Goal: Task Accomplishment & Management: Use online tool/utility

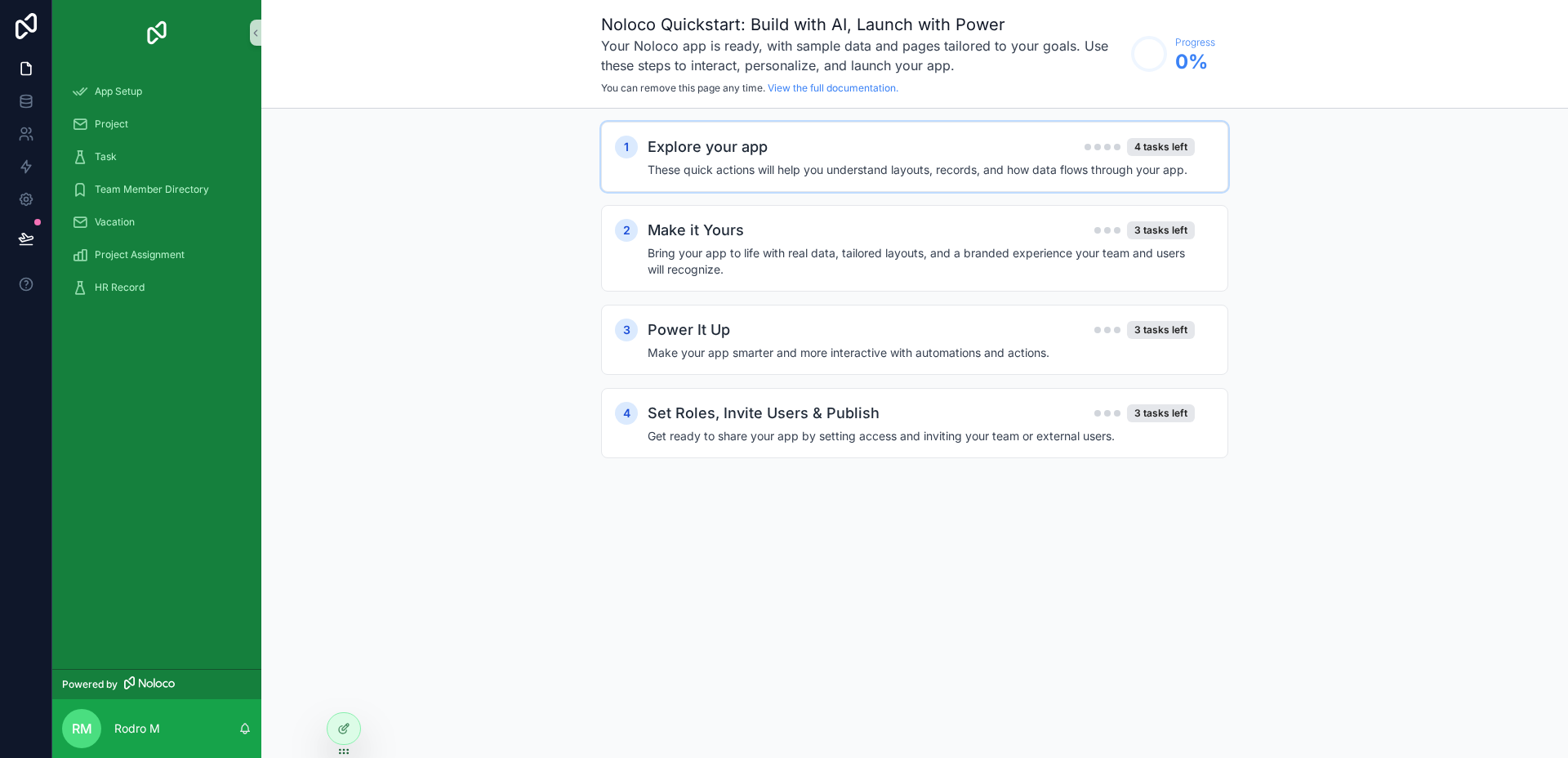
click at [688, 159] on div "Explore your app 4 tasks left These quick actions will help you understand layo…" at bounding box center [930, 157] width 566 height 43
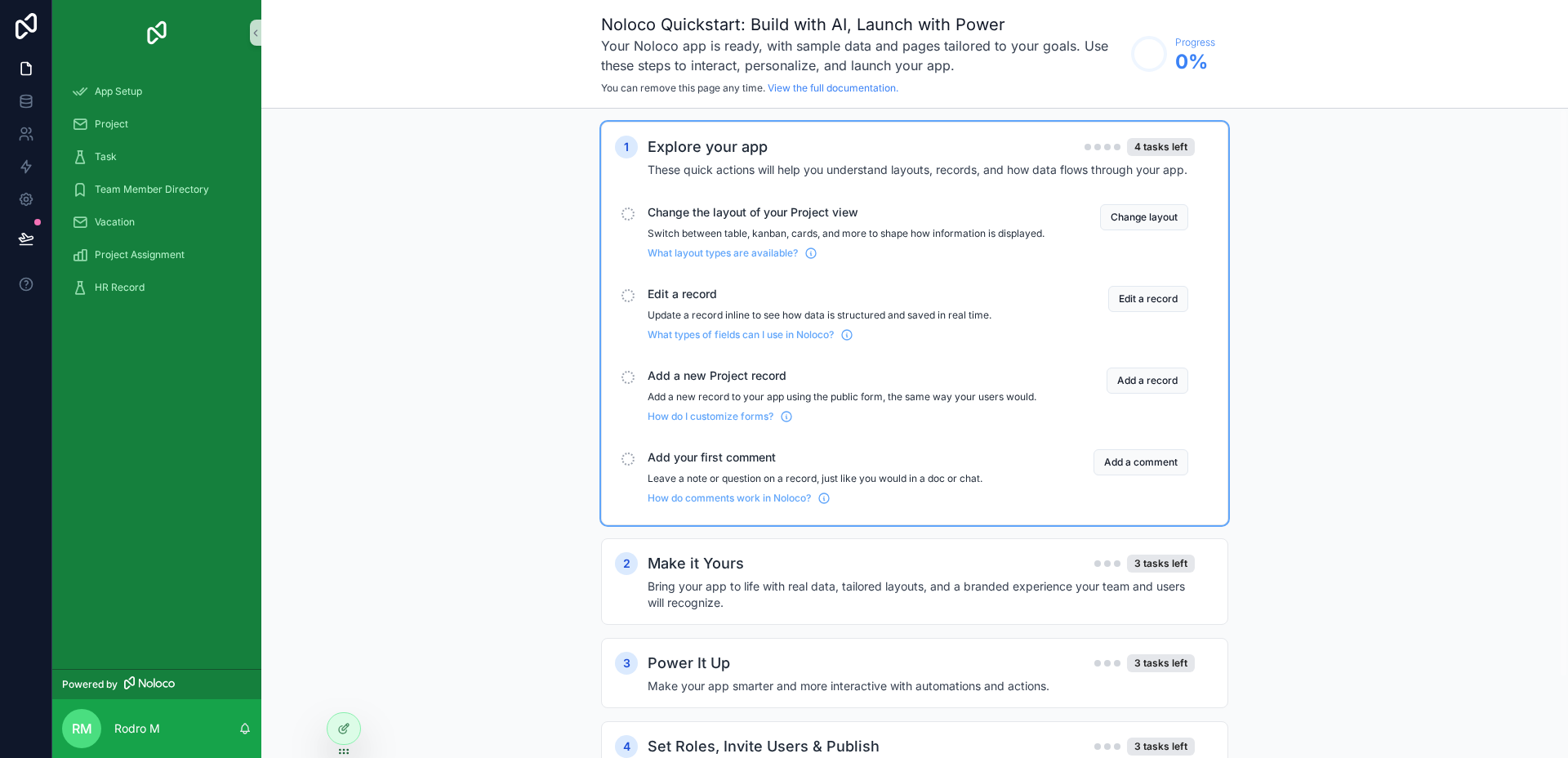
click at [1260, 152] on div "1 Explore your app 4 tasks left These quick actions will help you understand la…" at bounding box center [915, 473] width 1307 height 728
click at [1151, 210] on button "Change layout" at bounding box center [1145, 217] width 89 height 26
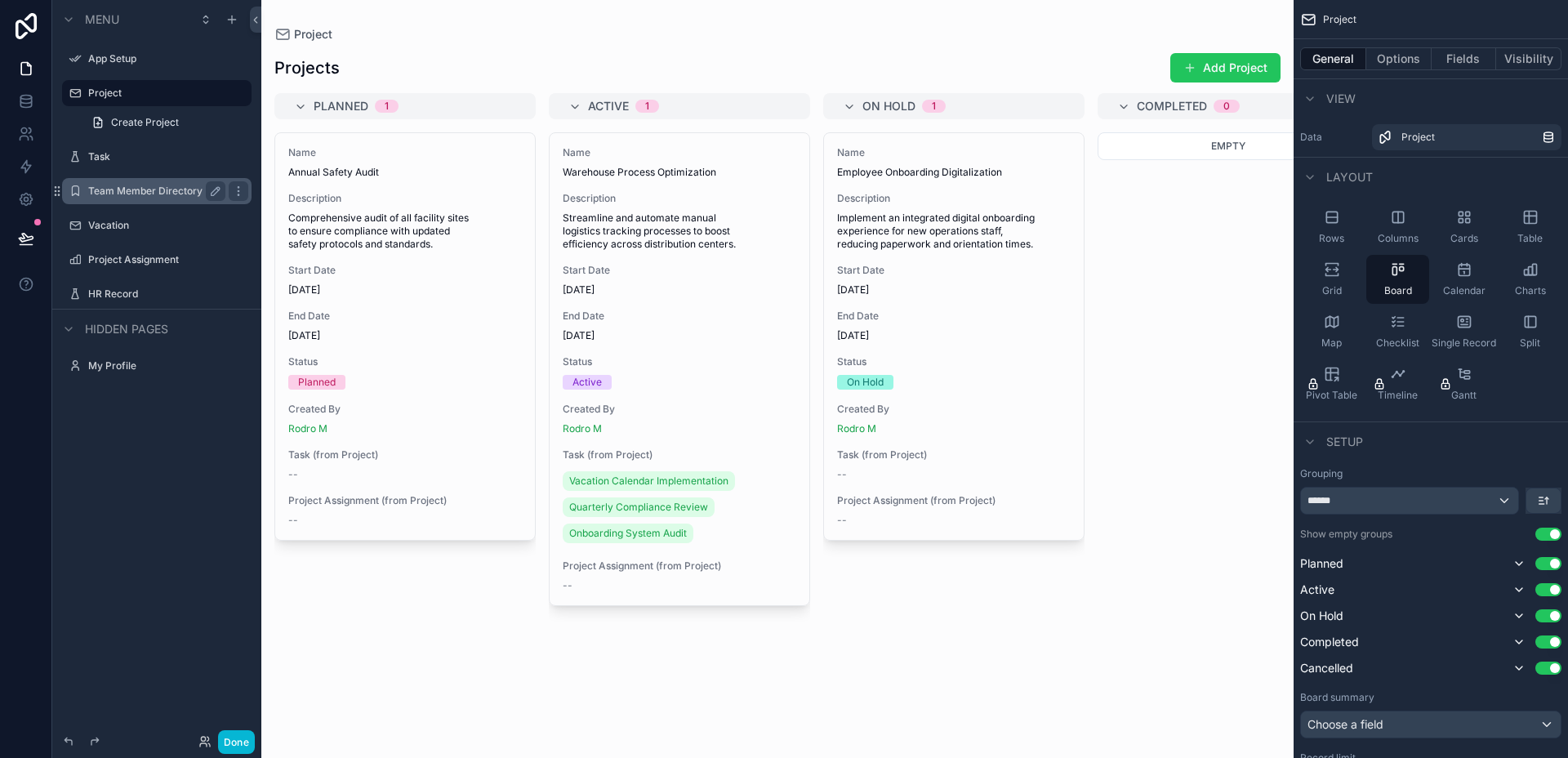
click at [146, 186] on label "Team Member Directory" at bounding box center [153, 191] width 130 height 13
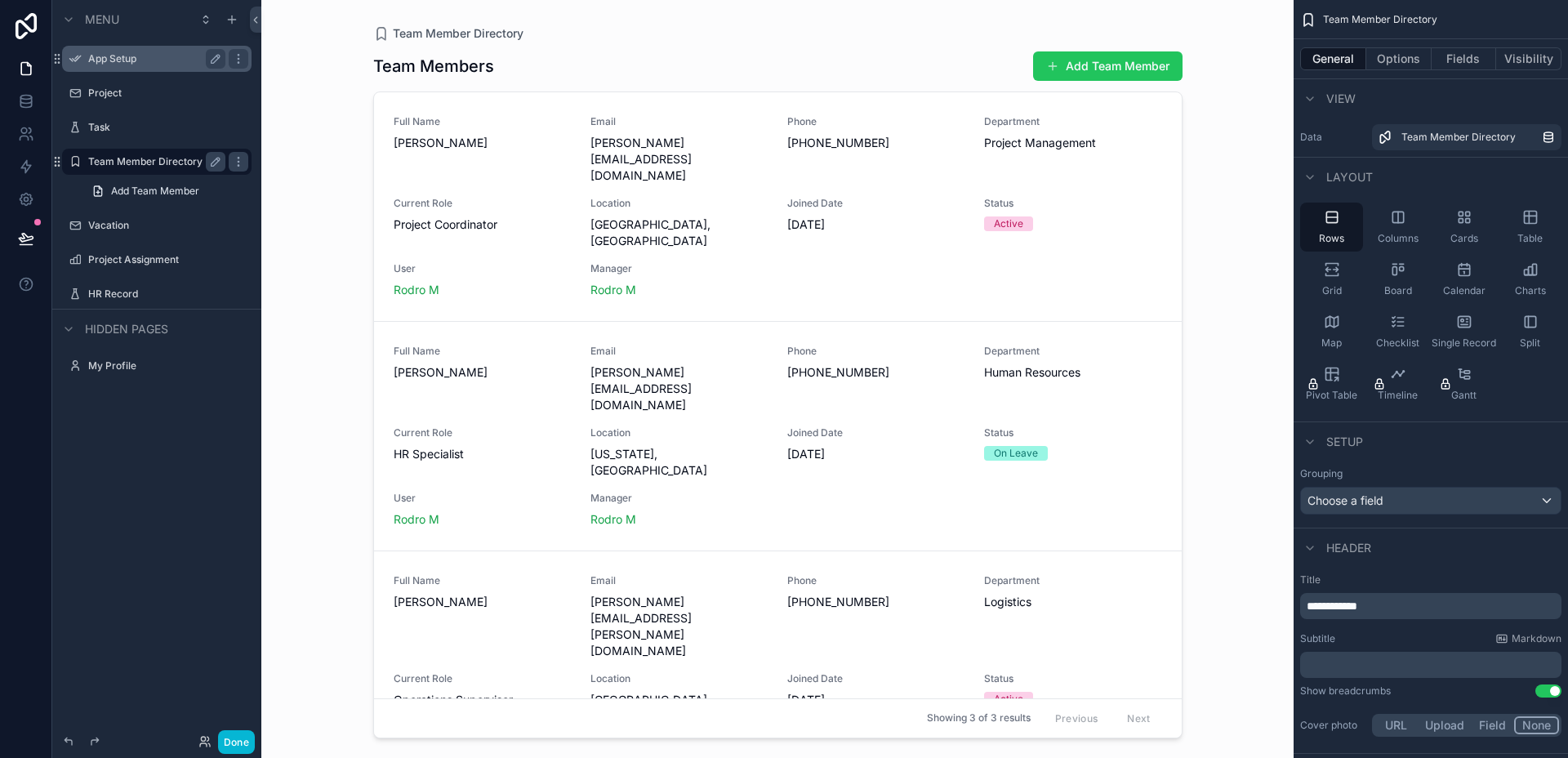
click at [127, 59] on label "App Setup" at bounding box center [153, 58] width 130 height 13
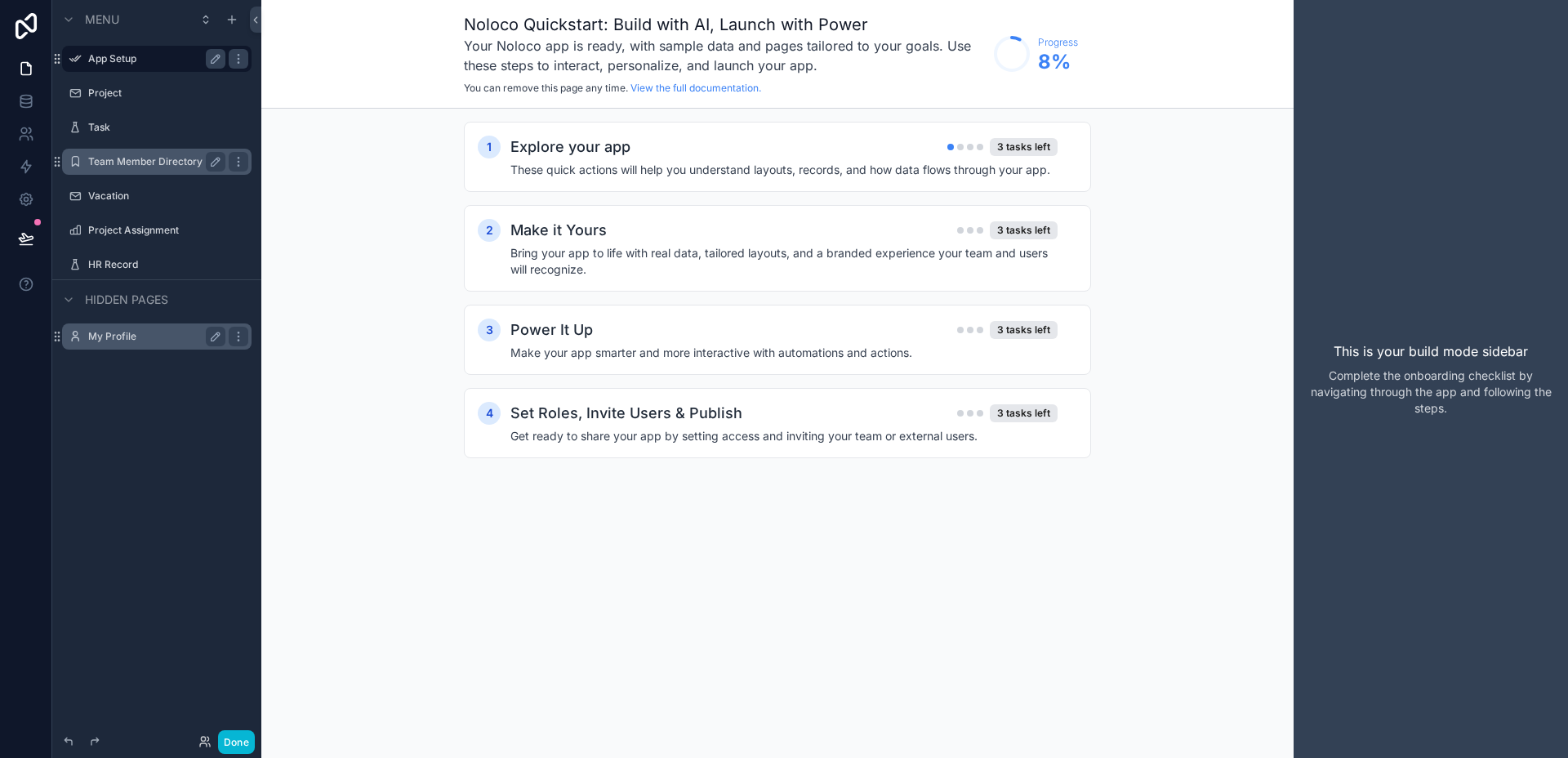
click at [125, 336] on label "My Profile" at bounding box center [153, 336] width 130 height 13
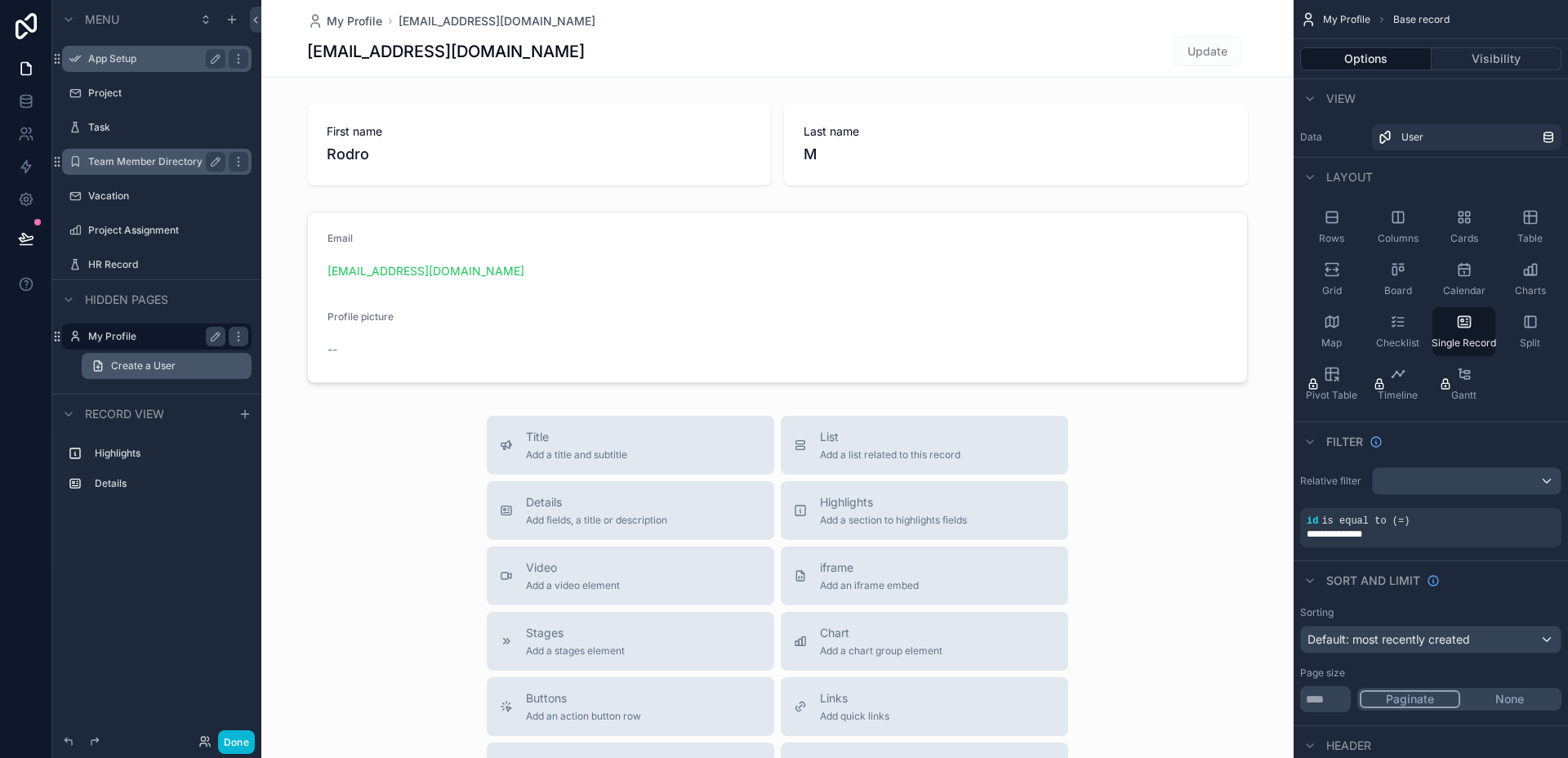
click at [135, 370] on span "Create a User" at bounding box center [143, 365] width 65 height 13
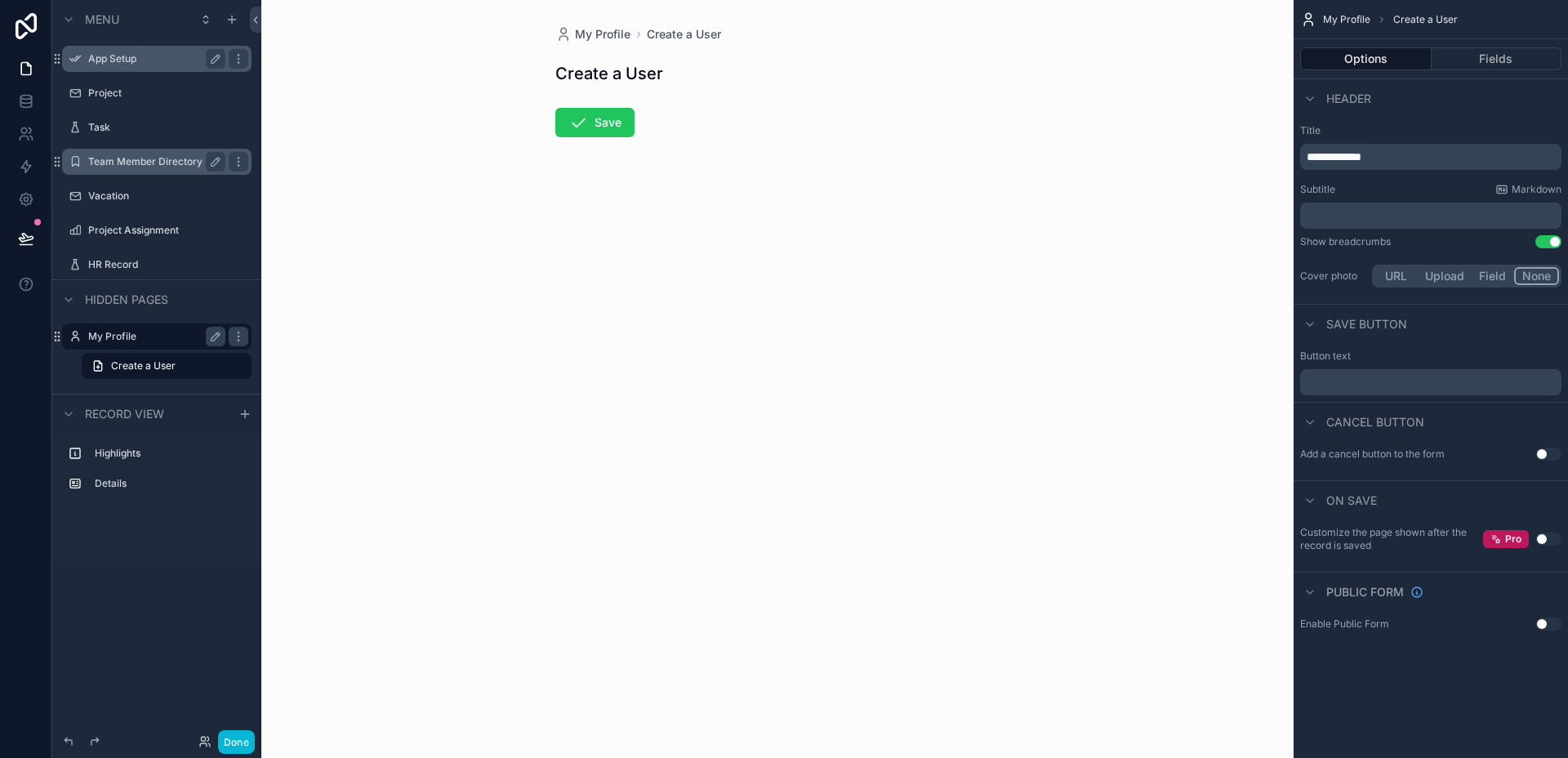
click at [116, 64] on label "App Setup" at bounding box center [153, 58] width 130 height 13
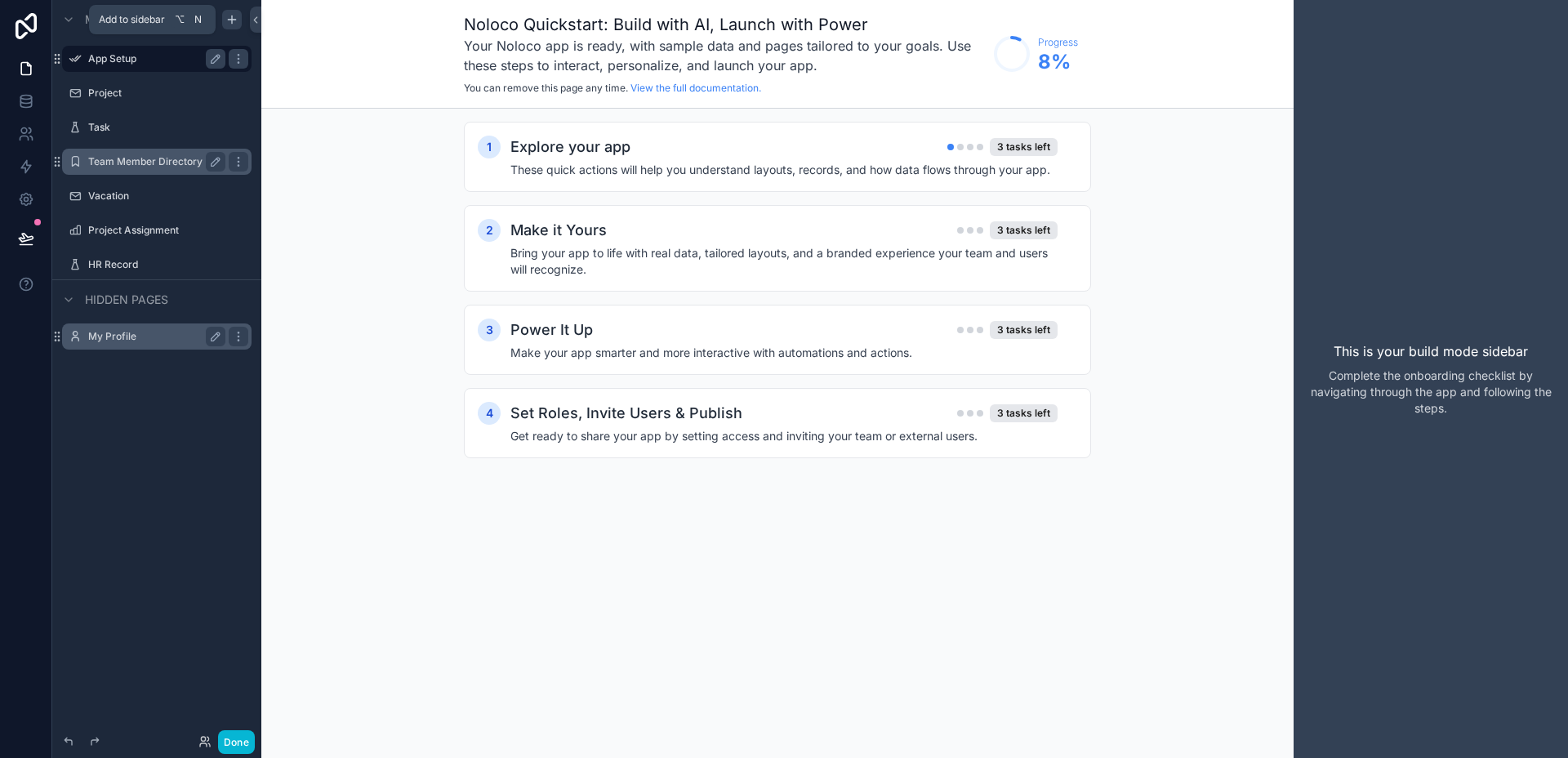
click at [231, 20] on icon "scrollable content" at bounding box center [232, 19] width 13 height 13
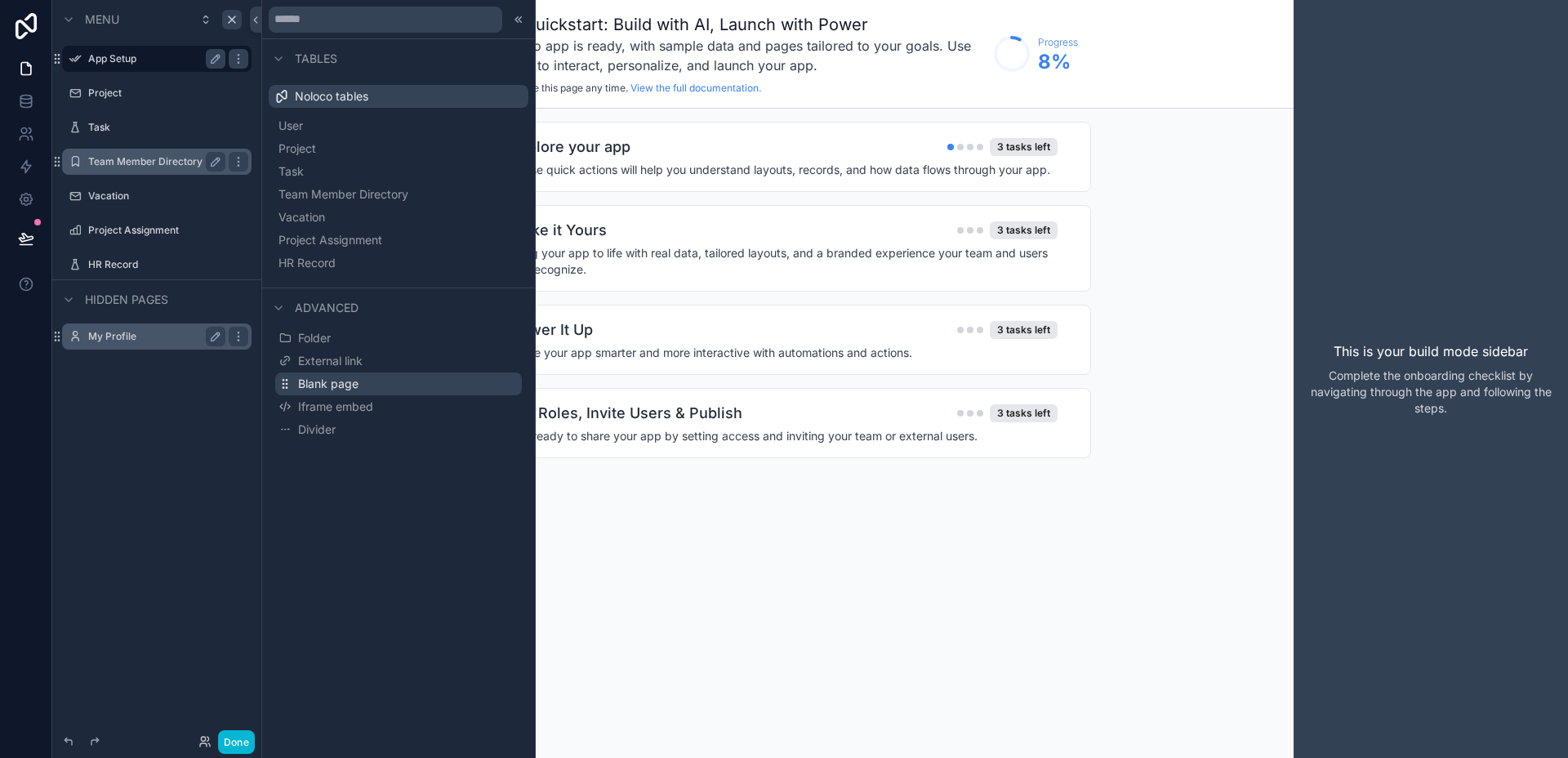
click at [339, 380] on span "Blank page" at bounding box center [328, 383] width 60 height 16
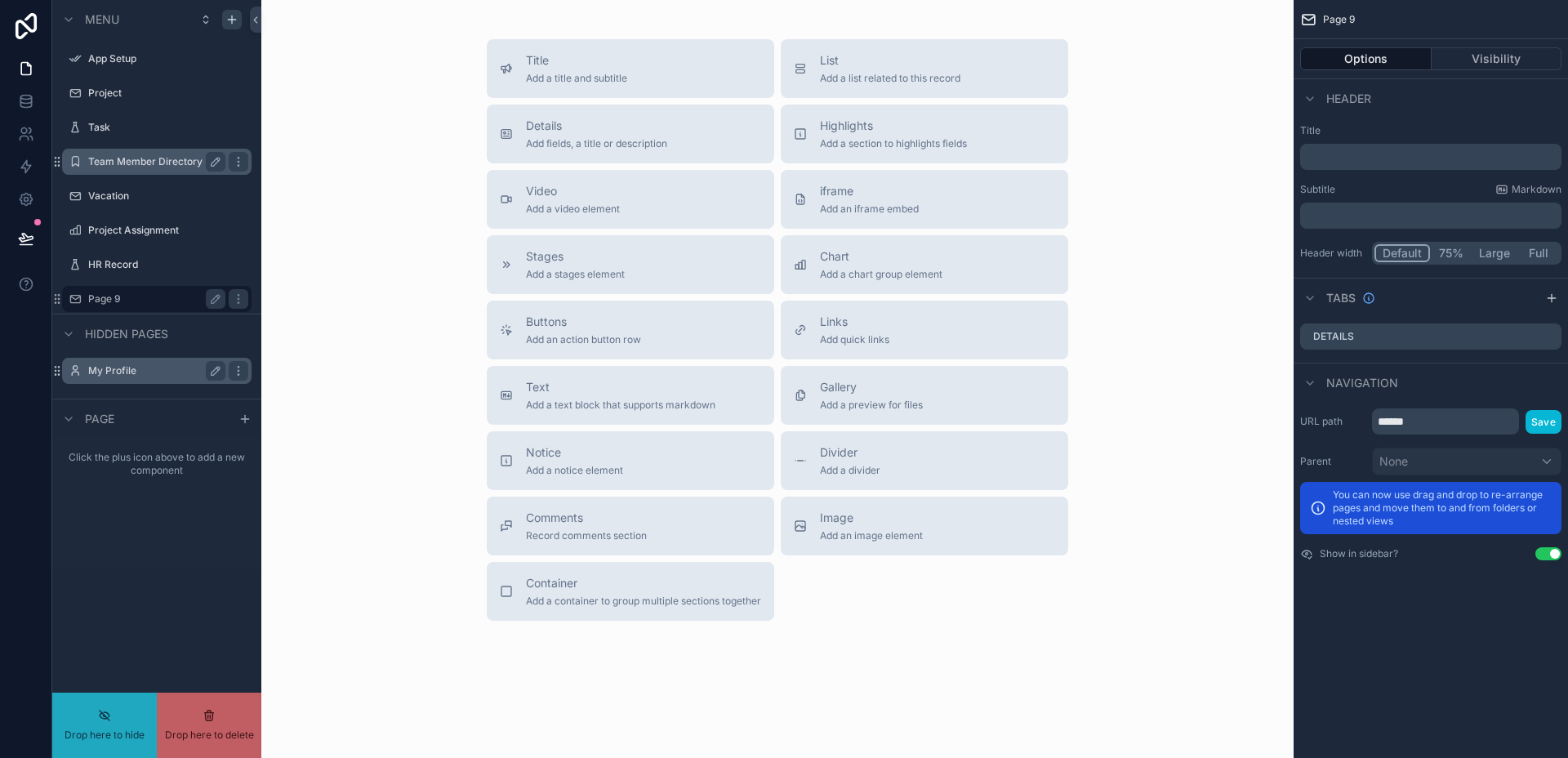
drag, startPoint x: 111, startPoint y: 301, endPoint x: 122, endPoint y: 294, distance: 13.0
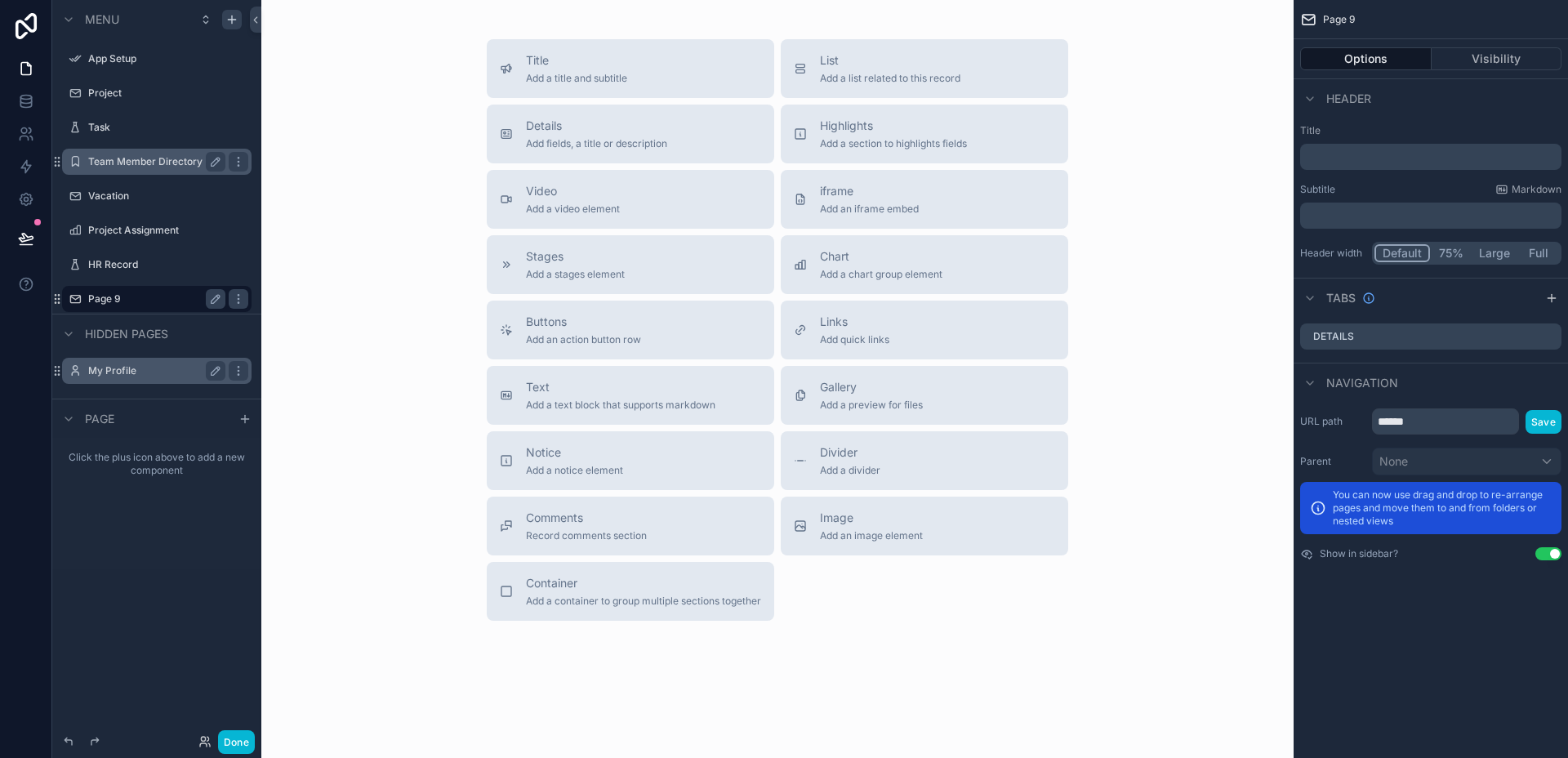
click at [40, 346] on div at bounding box center [26, 379] width 52 height 758
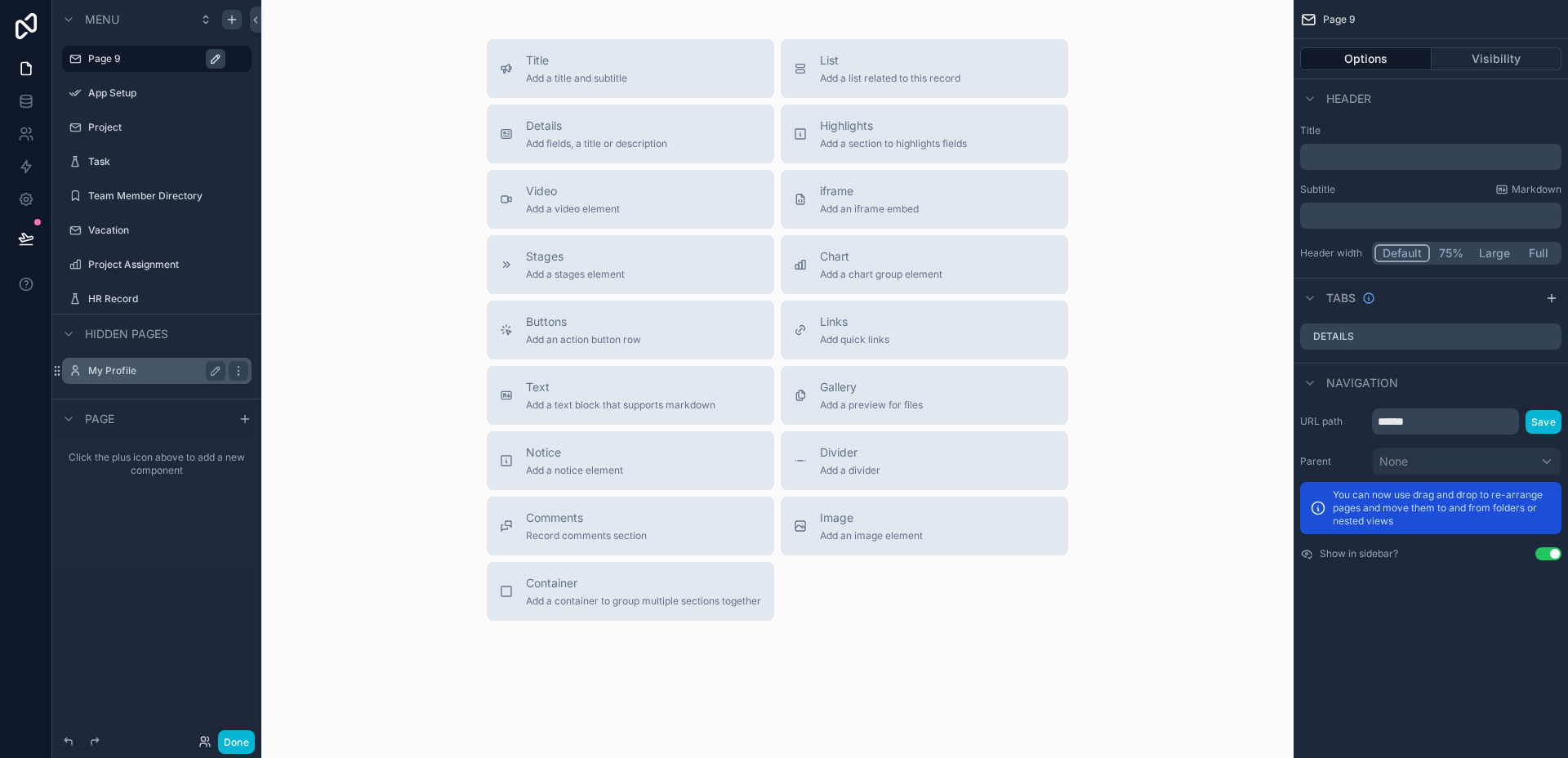
click at [216, 60] on icon "scrollable content" at bounding box center [215, 59] width 9 height 9
type input "*"
type input "***"
click at [212, 53] on icon "scrollable content" at bounding box center [215, 58] width 13 height 13
click at [235, 58] on icon "scrollable content" at bounding box center [238, 58] width 13 height 13
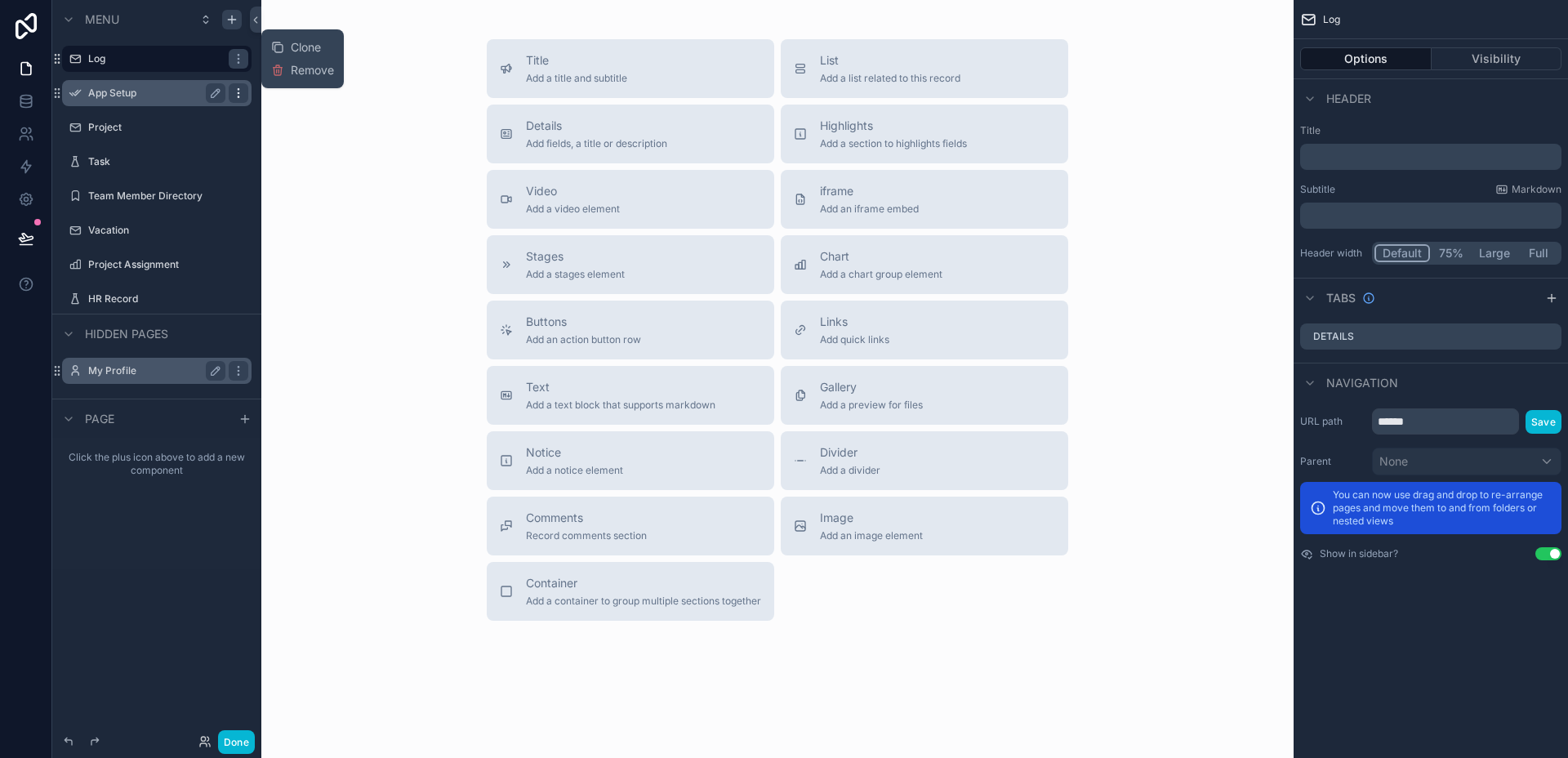
click at [230, 94] on div "scrollable content" at bounding box center [238, 93] width 20 height 20
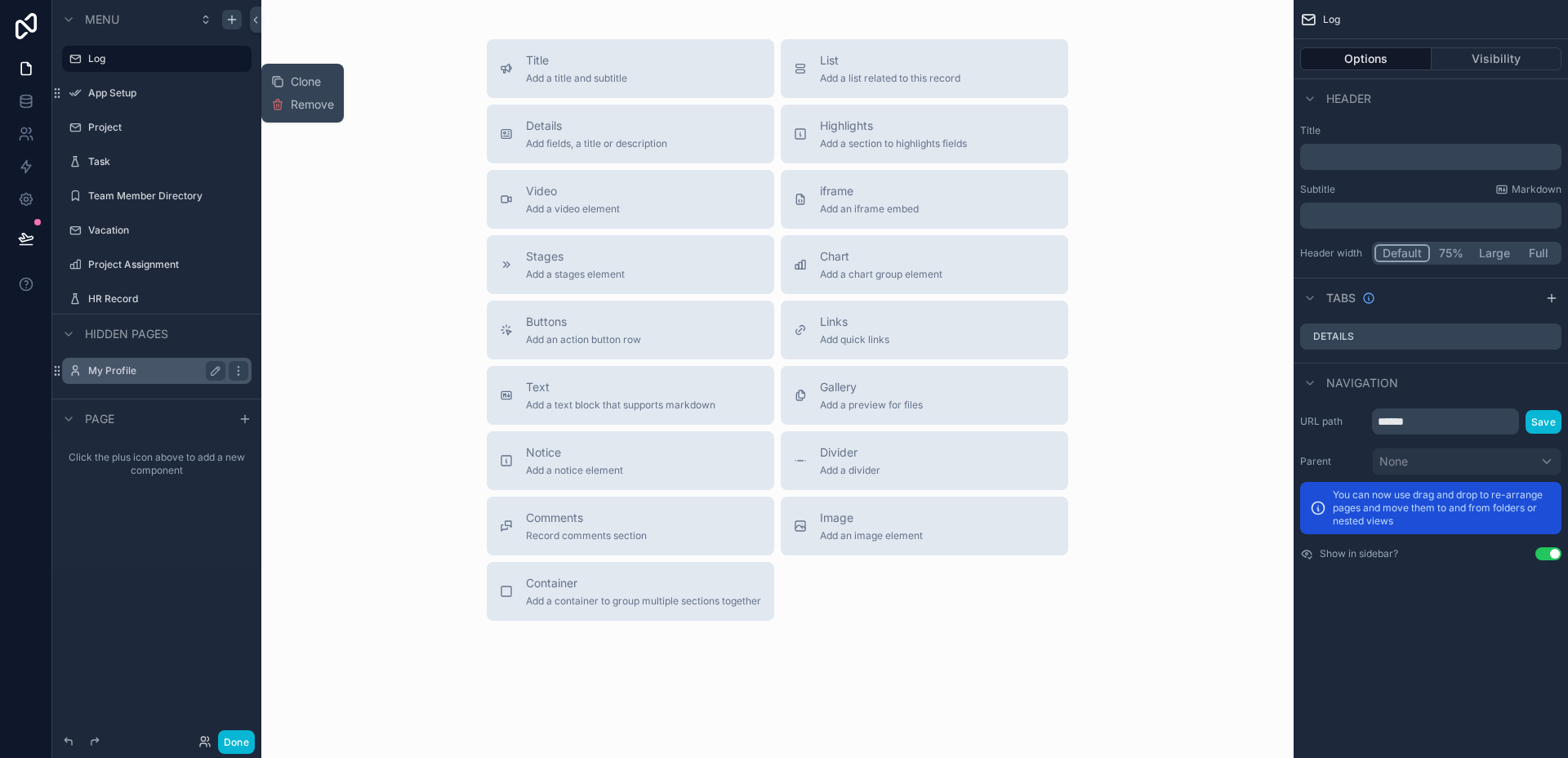
click at [295, 186] on div "Title Add a title and subtitle List Add a list related to this record Details A…" at bounding box center [777, 330] width 1006 height 582
click at [123, 55] on label "Log" at bounding box center [153, 58] width 130 height 13
click at [136, 125] on label "Project" at bounding box center [153, 127] width 130 height 13
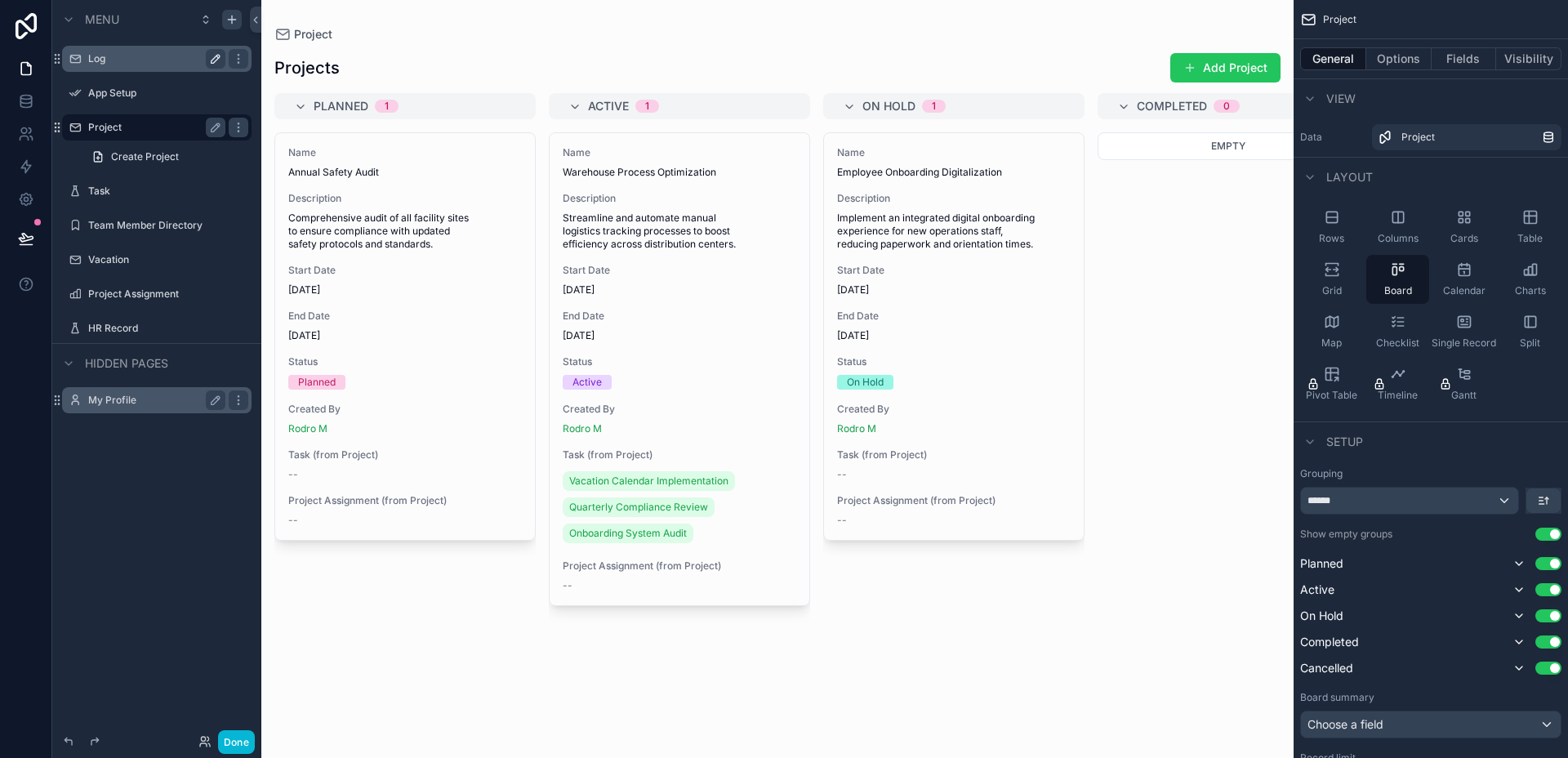
click at [129, 62] on label "Log" at bounding box center [153, 58] width 130 height 13
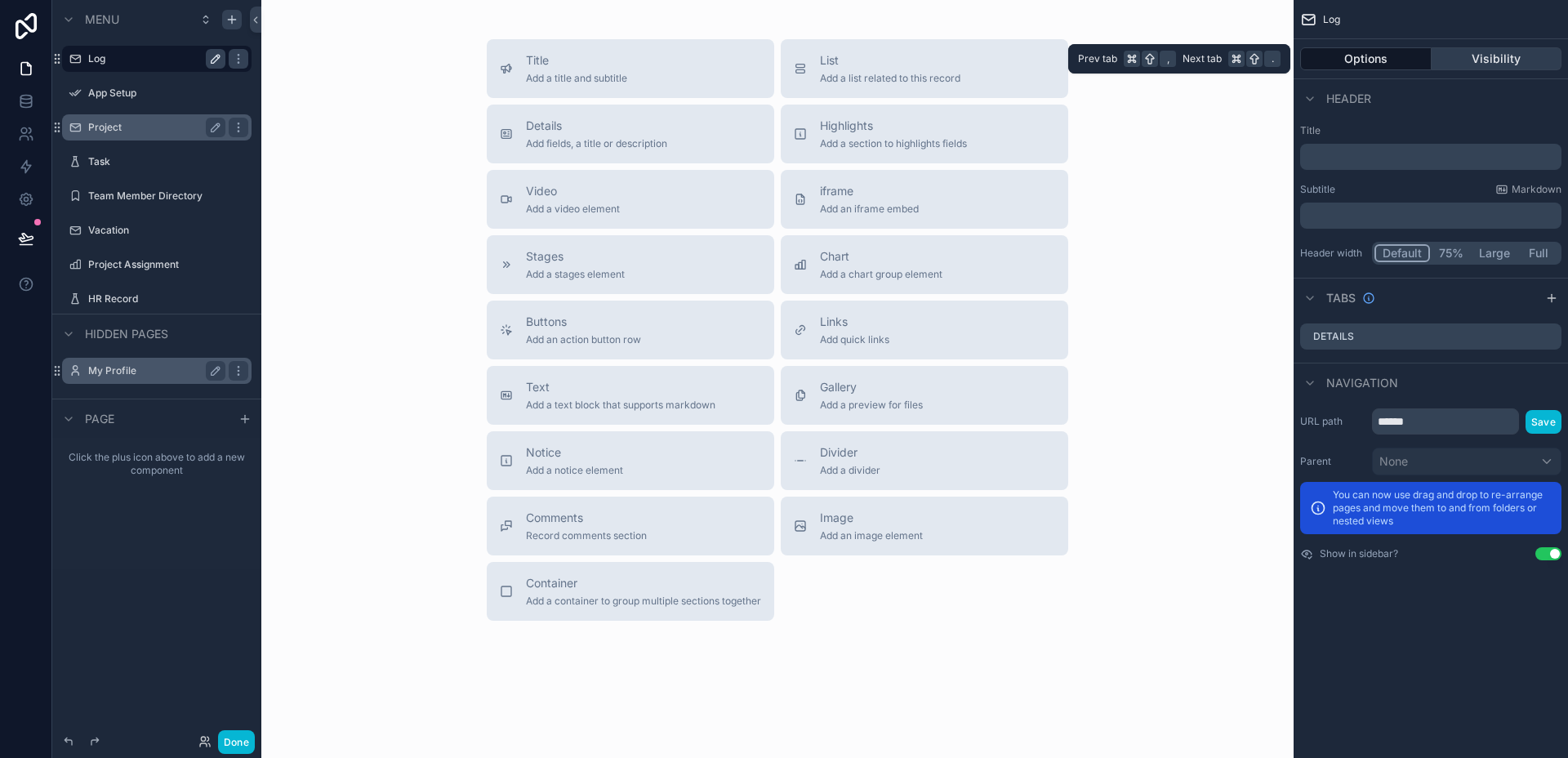
click at [1508, 66] on button "Visibility" at bounding box center [1496, 59] width 130 height 23
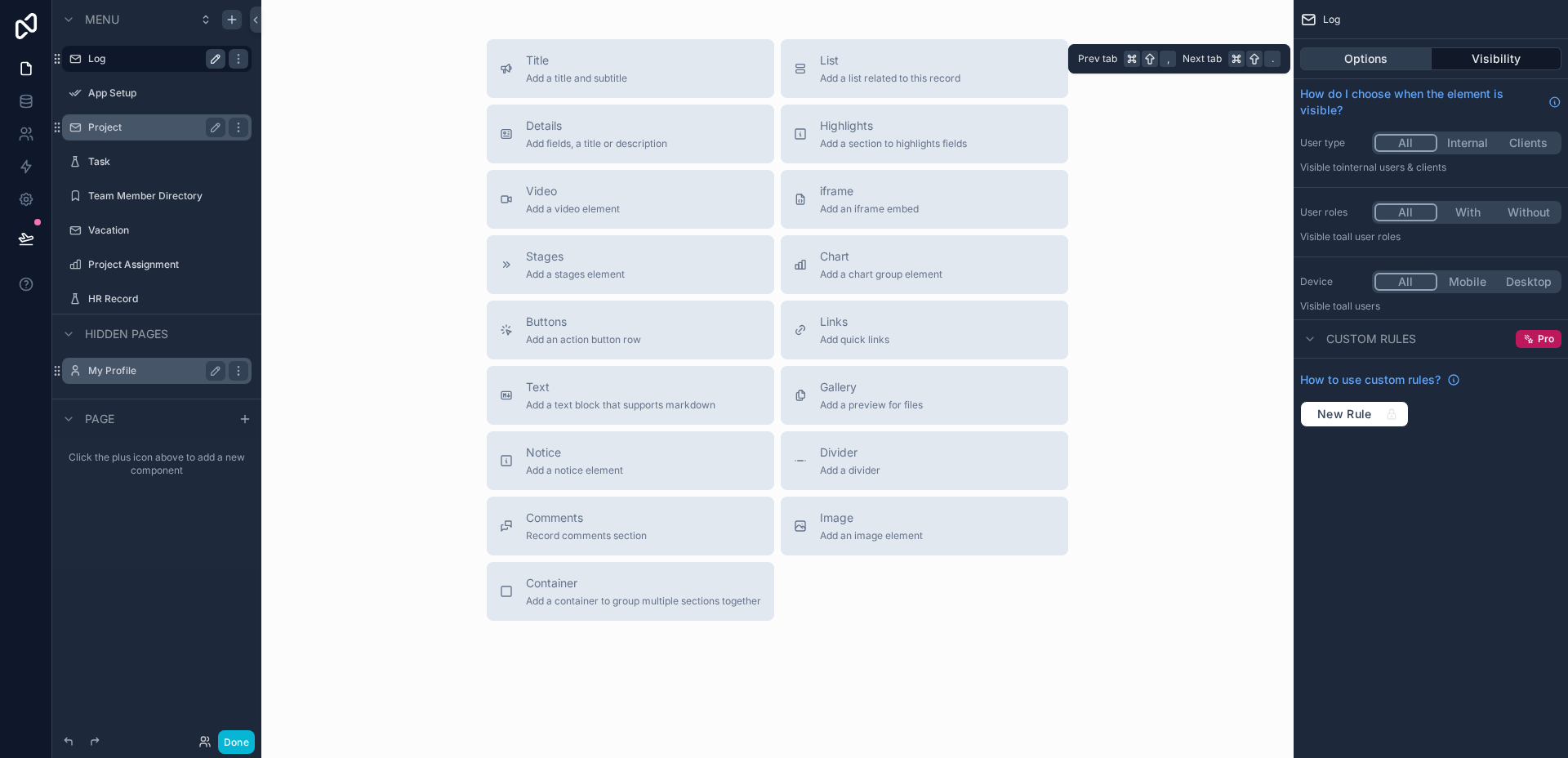
click at [1371, 65] on button "Options" at bounding box center [1366, 59] width 131 height 23
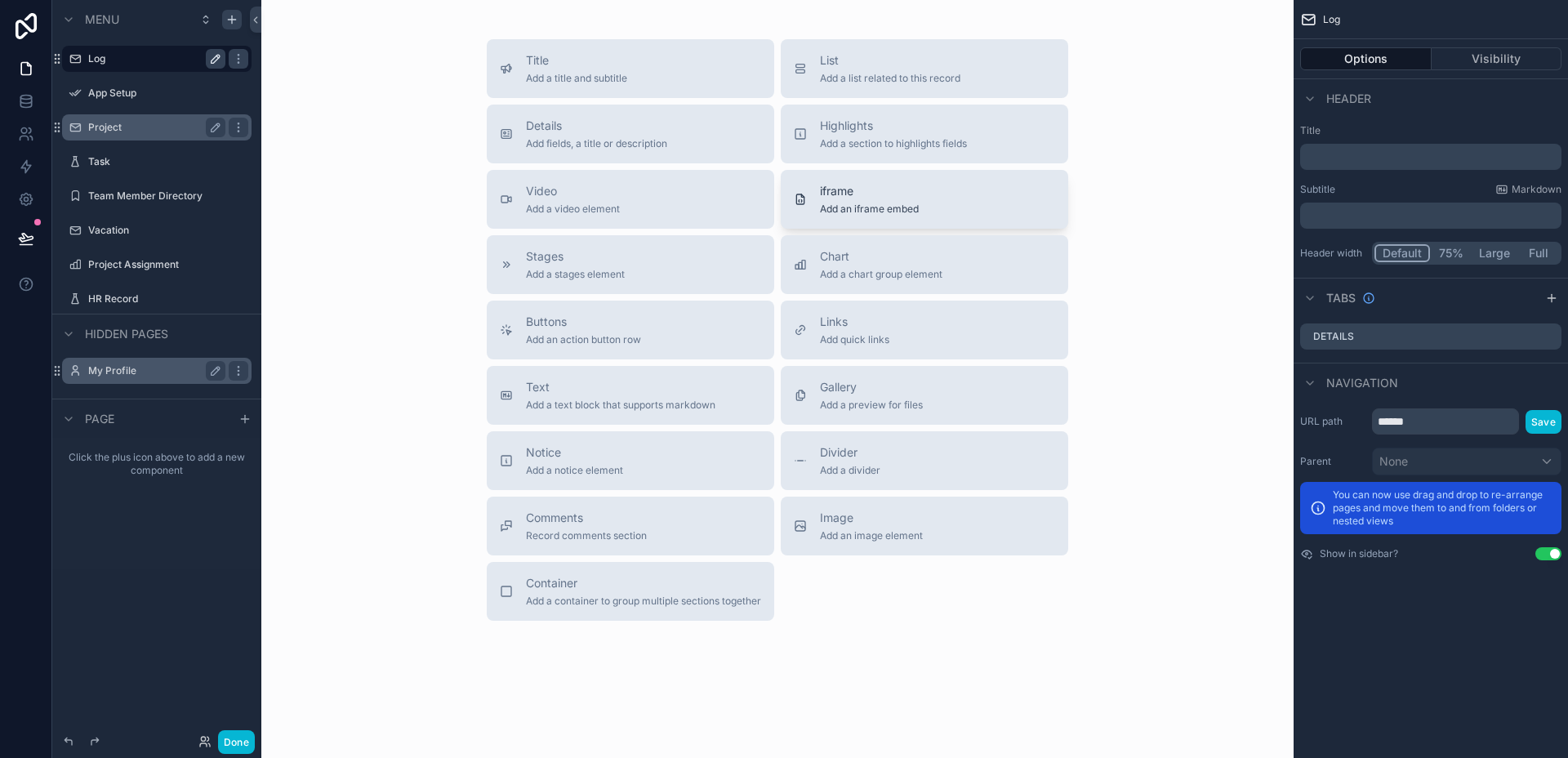
drag, startPoint x: 936, startPoint y: 123, endPoint x: 824, endPoint y: 173, distance: 122.7
click at [824, 173] on div "Title Add a title and subtitle List Add a list related to this record Details A…" at bounding box center [777, 330] width 607 height 582
click at [673, 128] on div "Details Add fields, a title or description" at bounding box center [630, 134] width 261 height 32
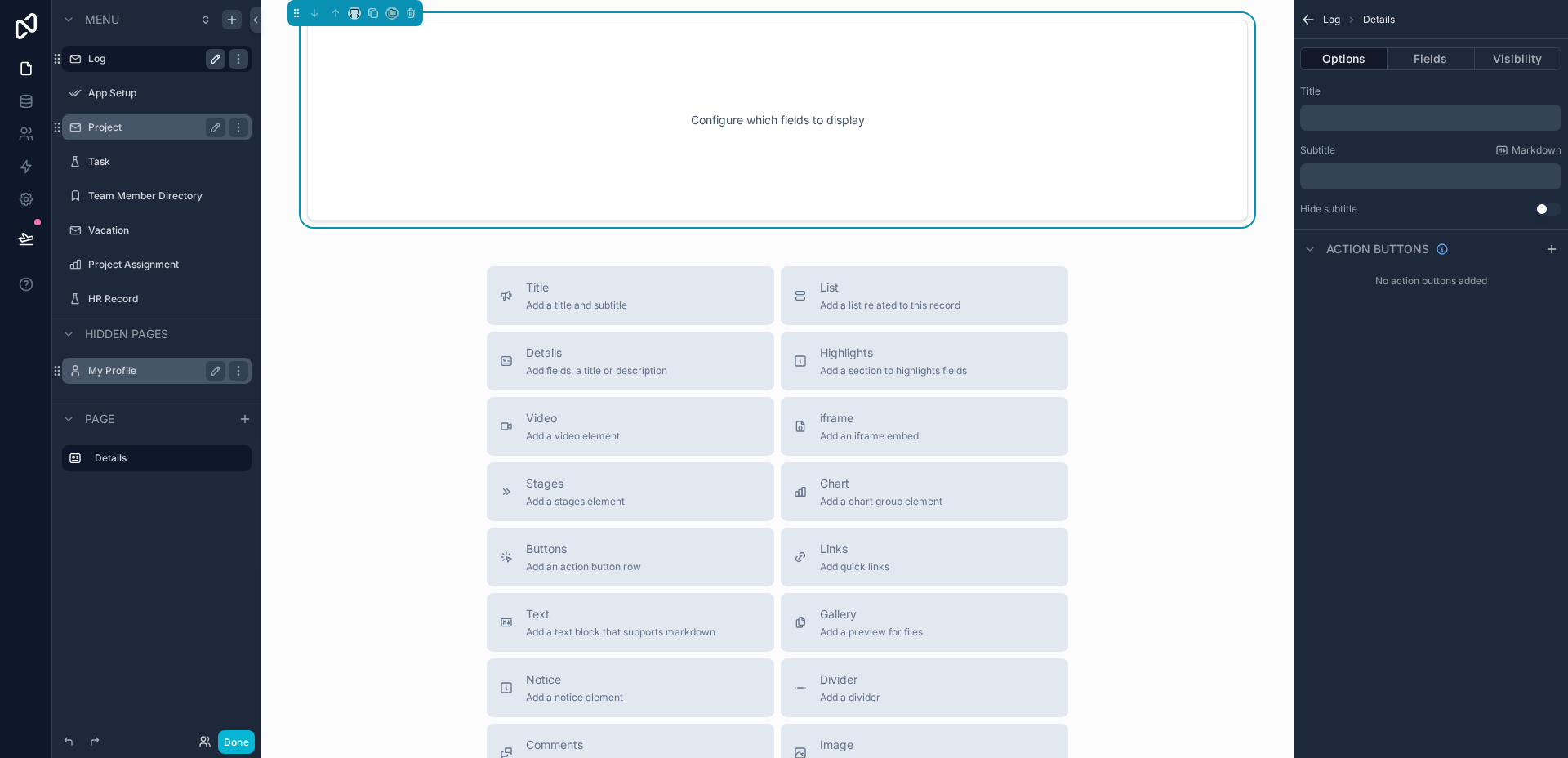
click at [784, 118] on div "Configure which fields to display" at bounding box center [777, 120] width 887 height 147
click at [859, 284] on span "List" at bounding box center [890, 287] width 141 height 16
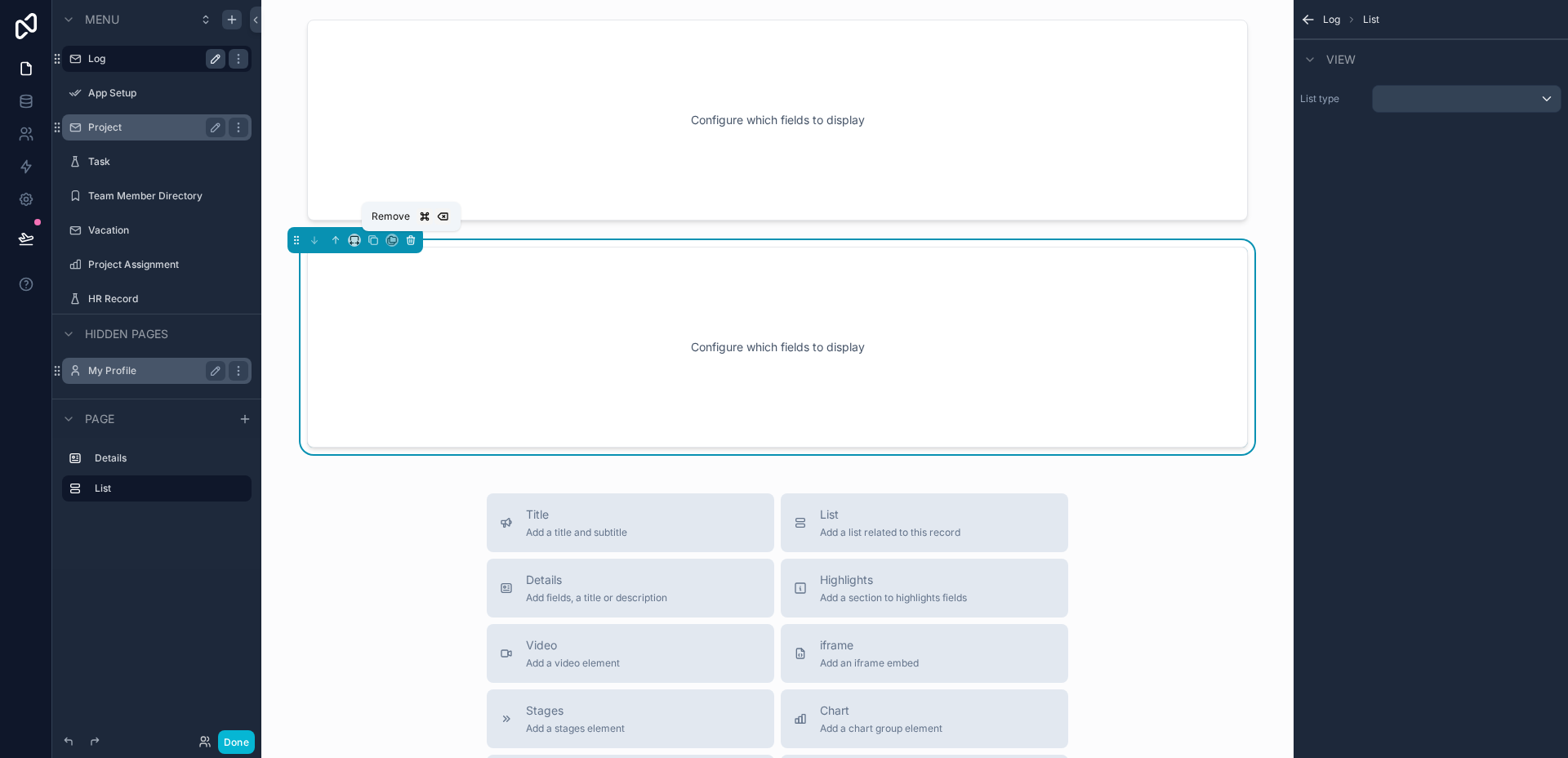
click at [409, 238] on icon "scrollable content" at bounding box center [411, 239] width 11 height 11
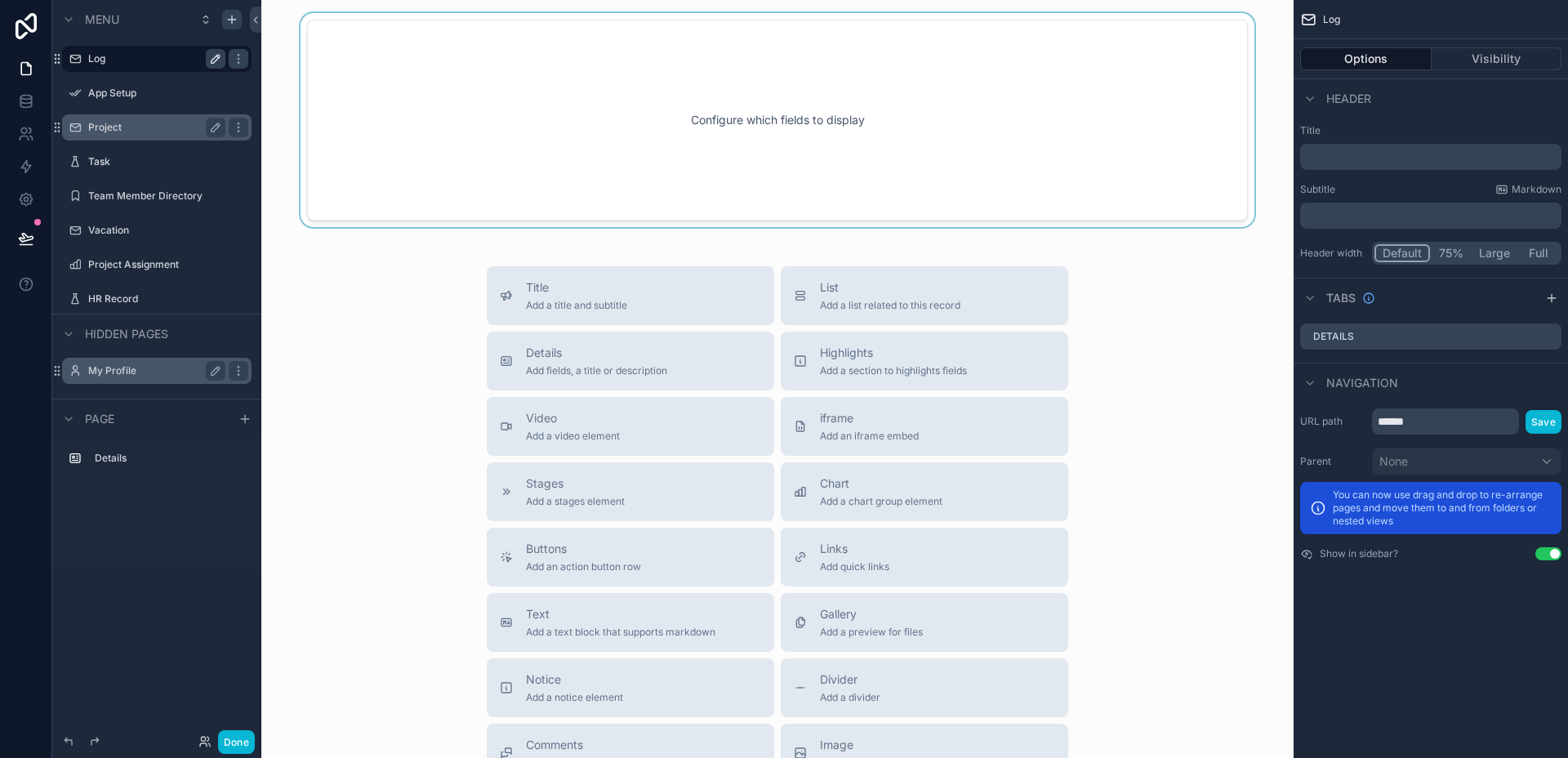
click at [478, 164] on div "scrollable content" at bounding box center [777, 119] width 1006 height 214
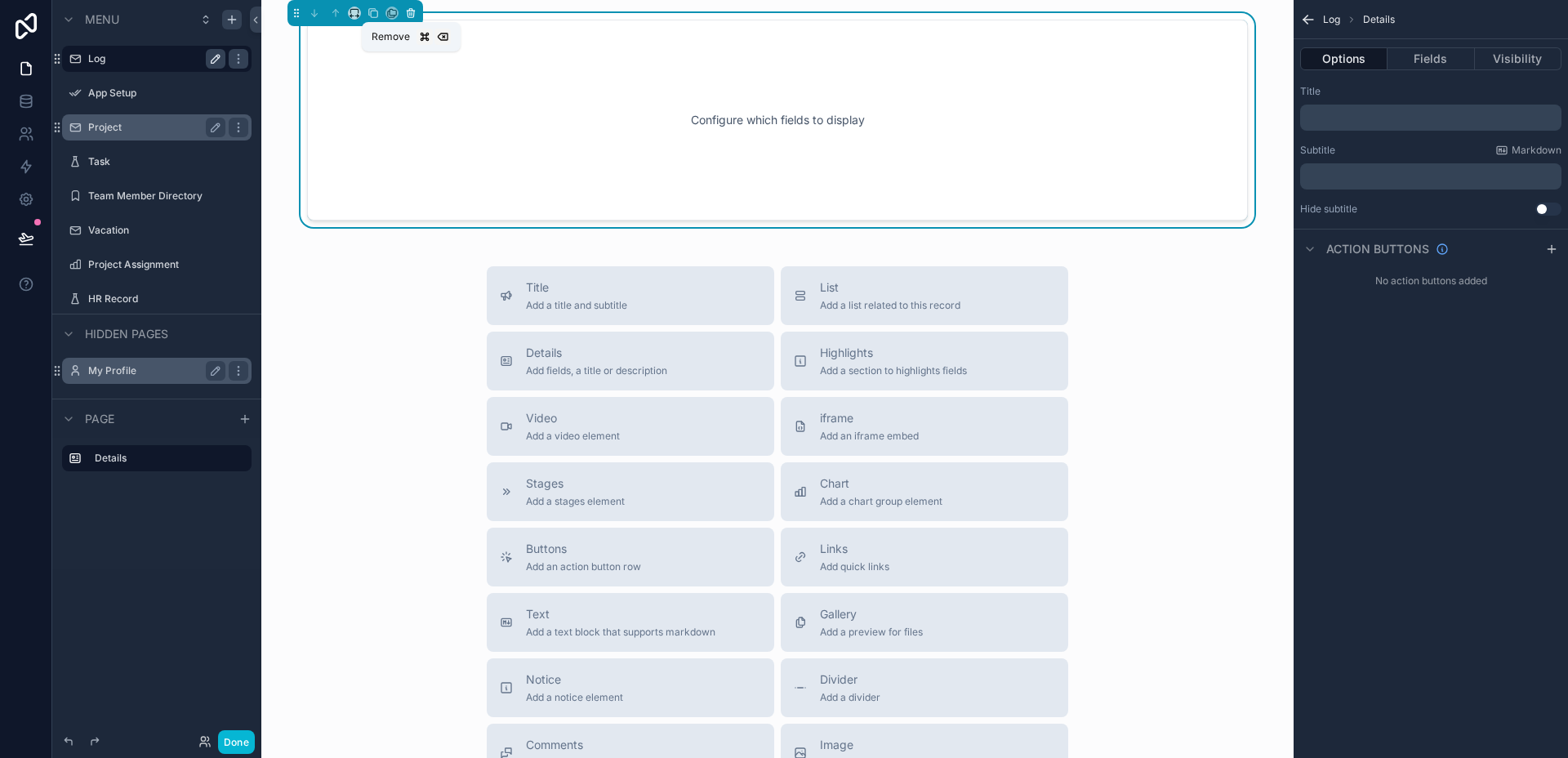
click at [410, 13] on icon "scrollable content" at bounding box center [411, 13] width 11 height 11
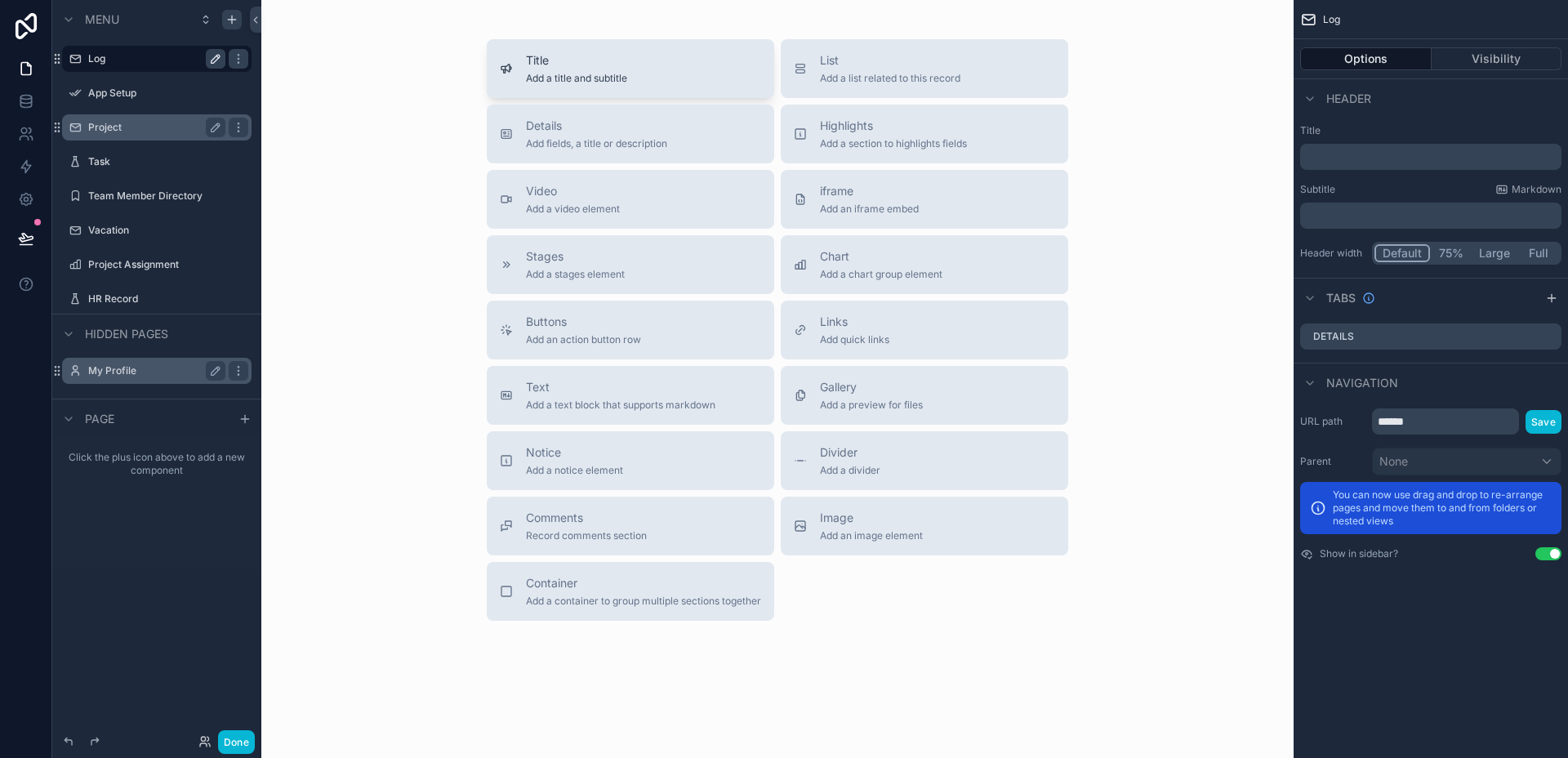
click at [595, 83] on span "Add a title and subtitle" at bounding box center [577, 78] width 101 height 13
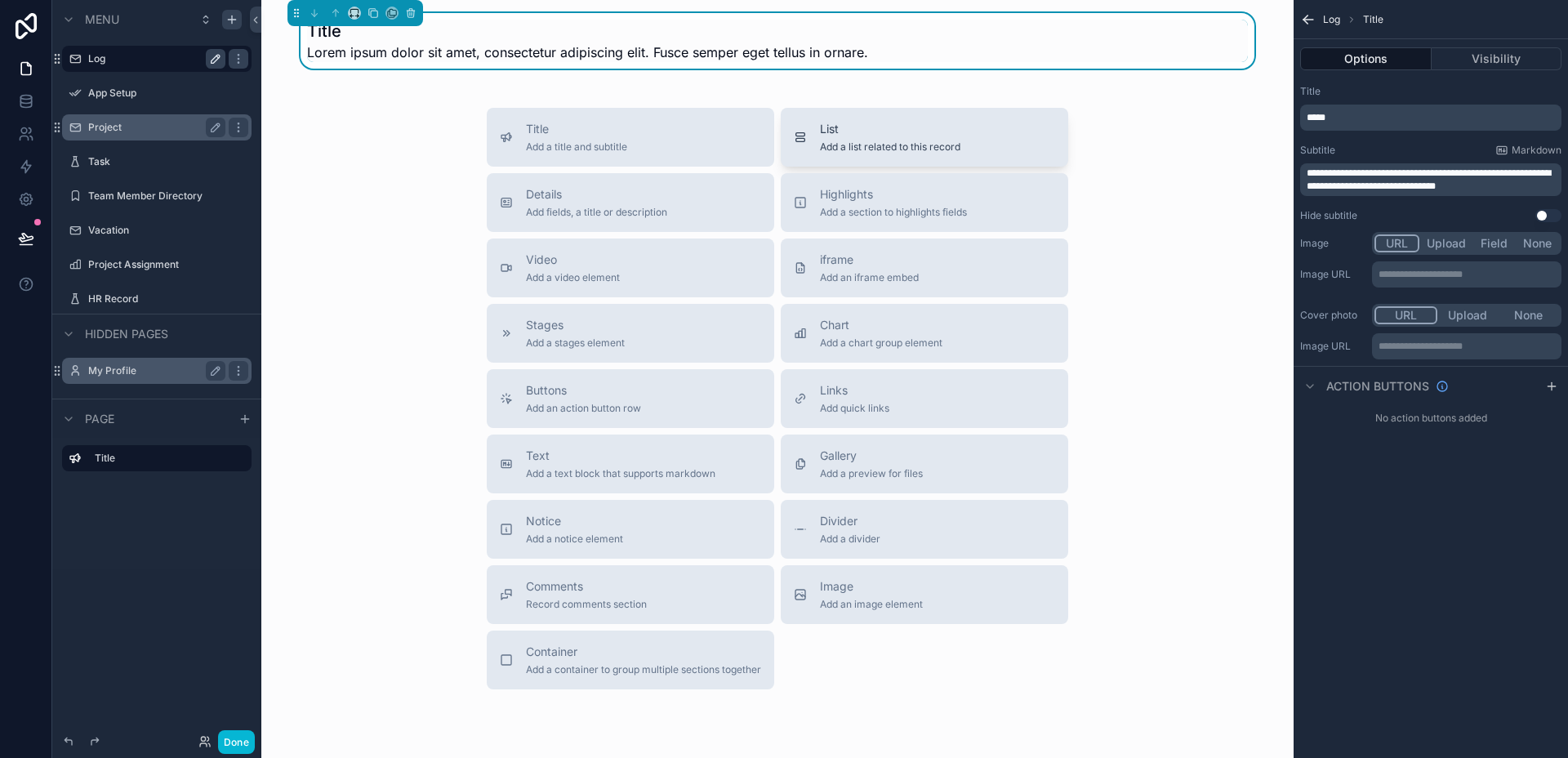
click at [857, 143] on span "Add a list related to this record" at bounding box center [890, 146] width 141 height 13
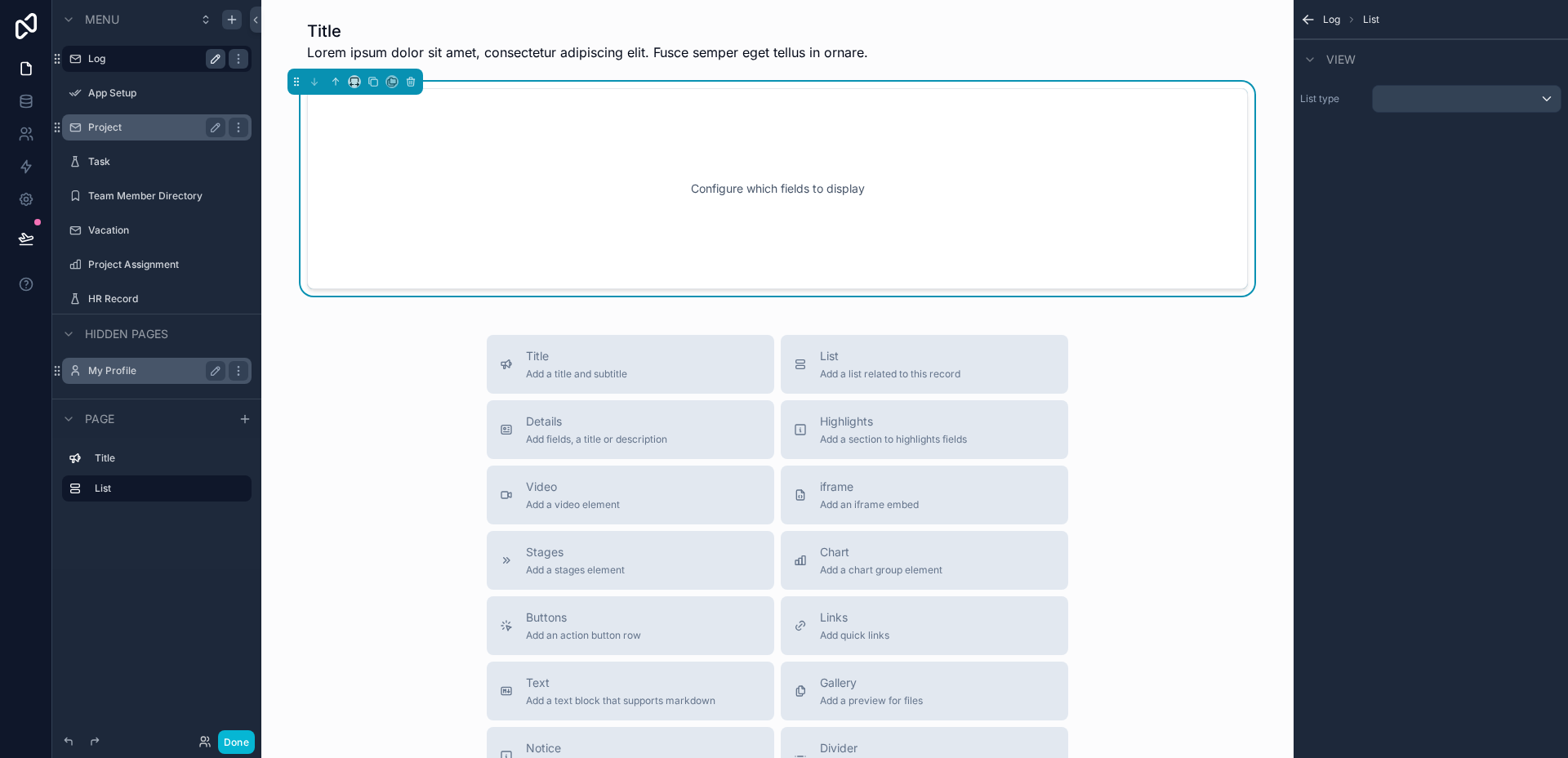
click at [702, 166] on div "Configure which fields to display" at bounding box center [777, 188] width 887 height 147
click at [1396, 103] on div "scrollable content" at bounding box center [1467, 99] width 188 height 26
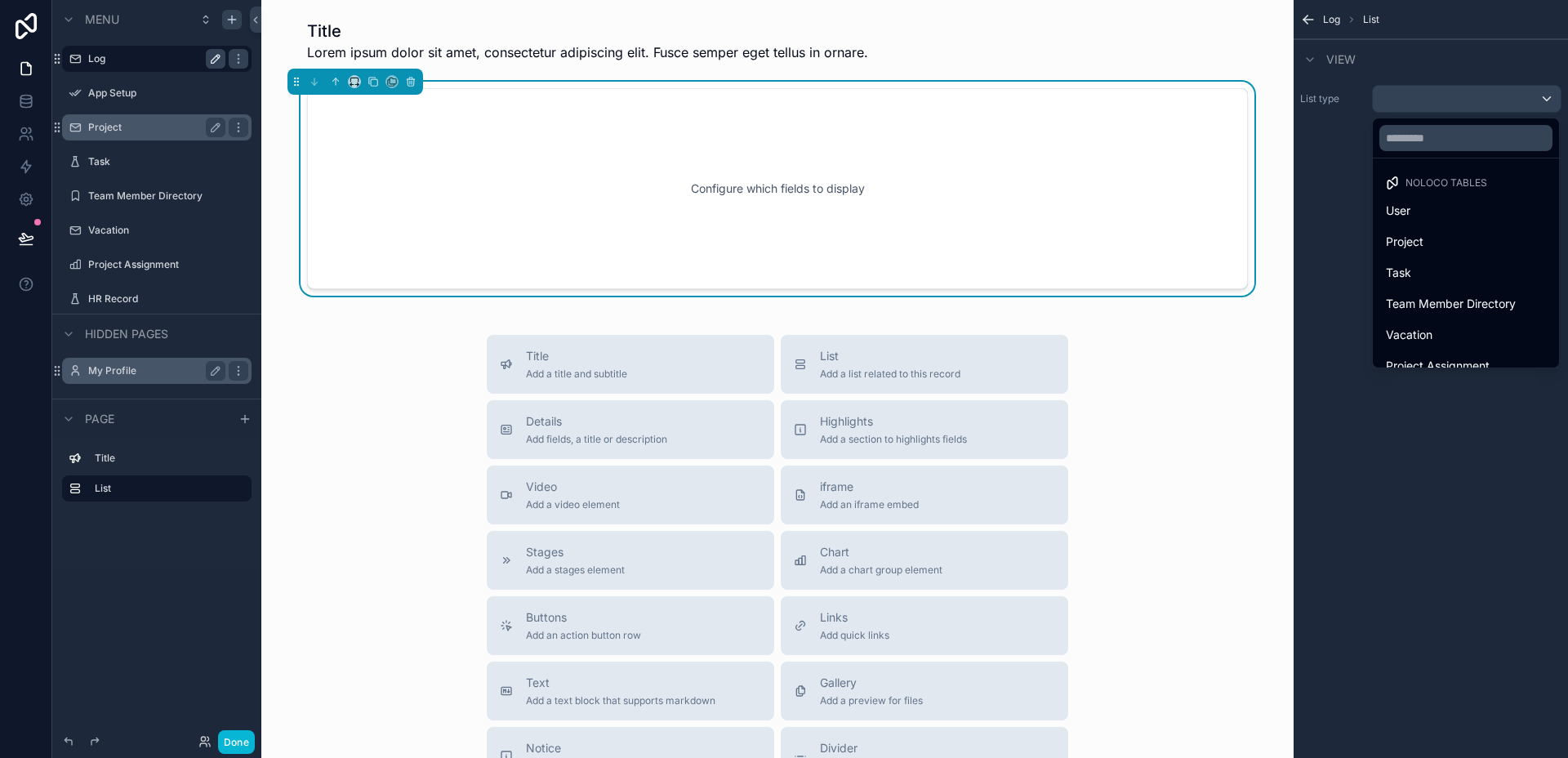
click at [1075, 200] on div "Configure which fields to display" at bounding box center [777, 188] width 887 height 147
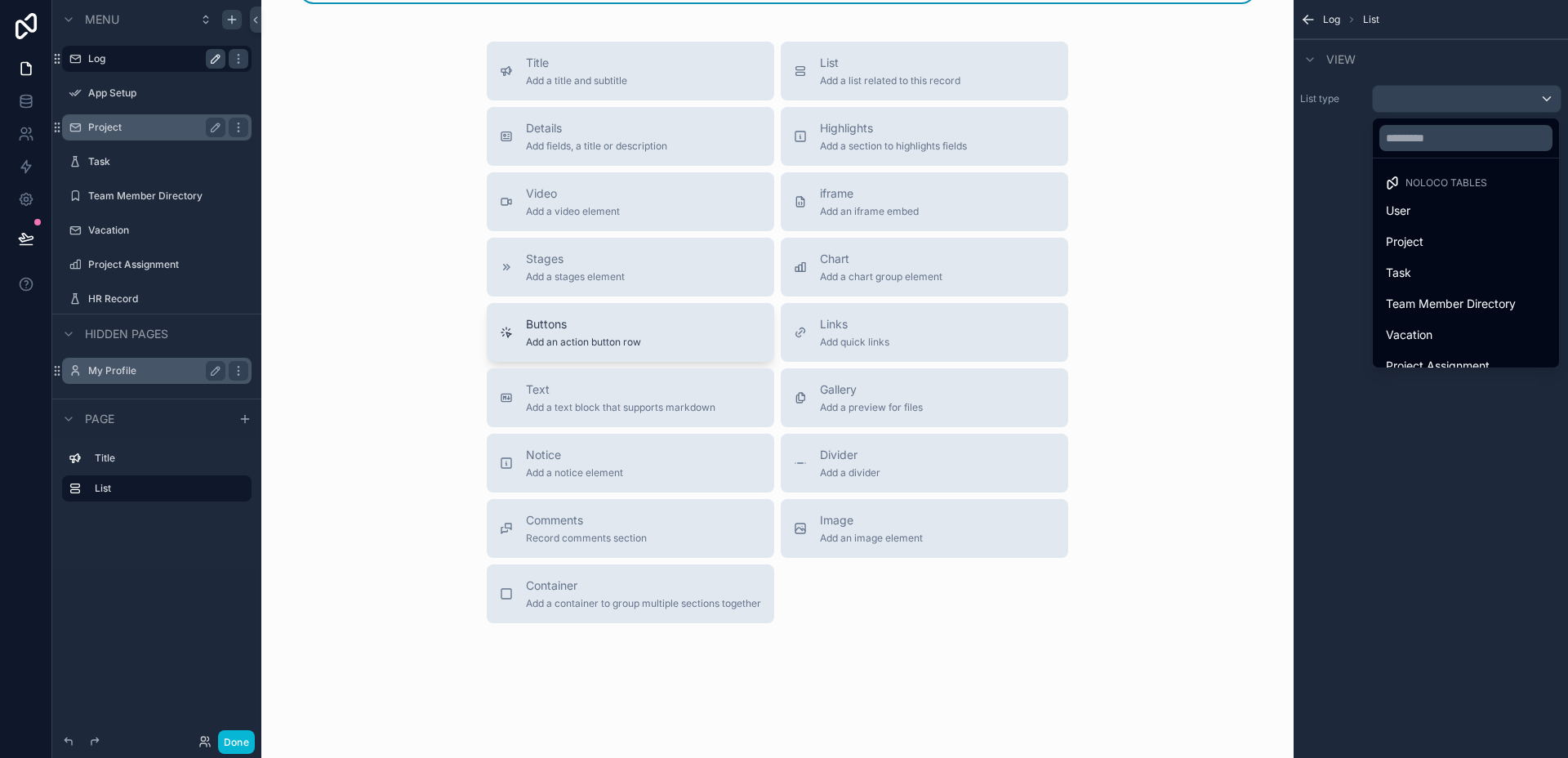
scroll to position [304, 0]
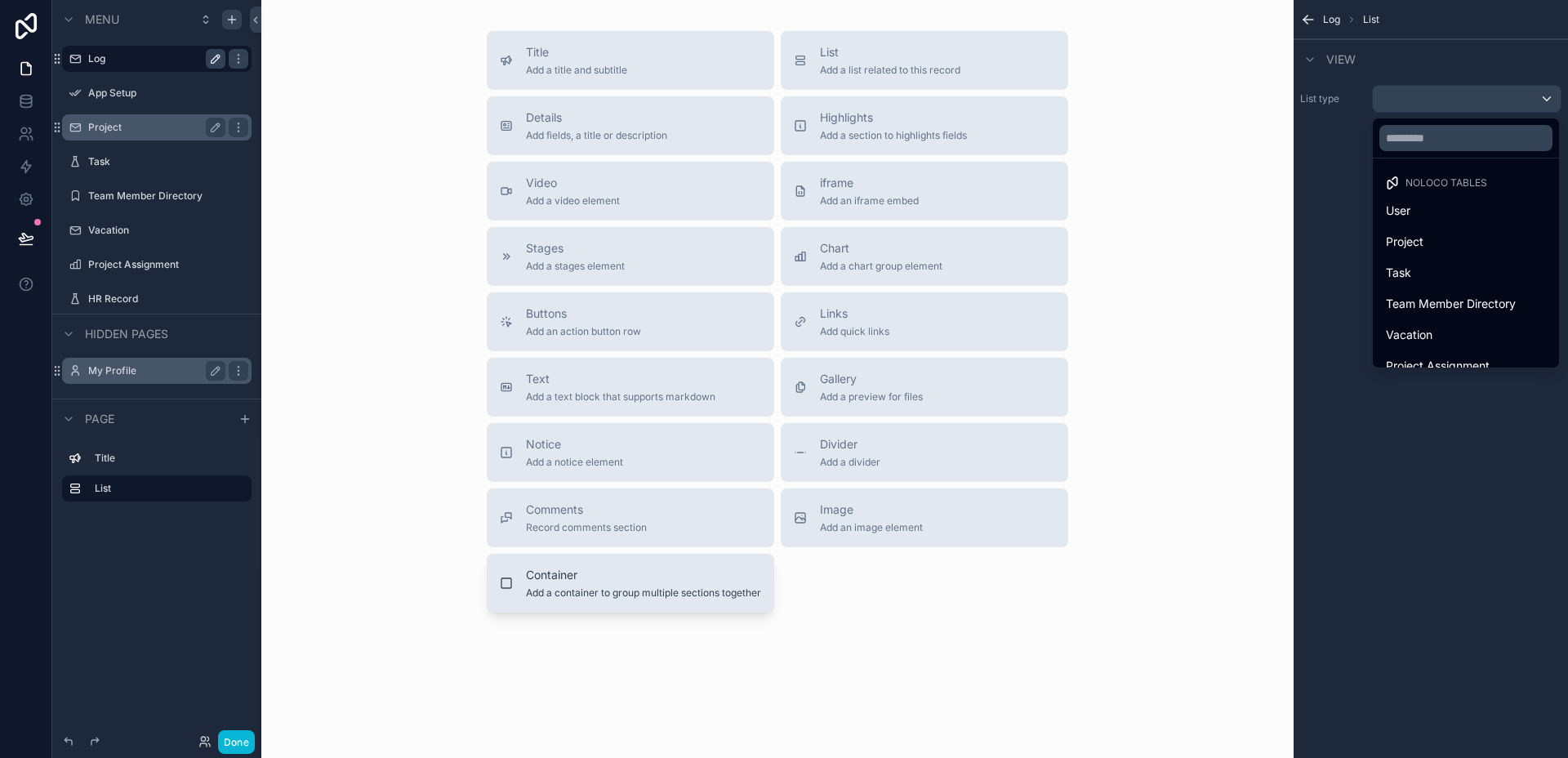
click at [615, 590] on span "Add a container to group multiple sections together" at bounding box center [644, 592] width 235 height 13
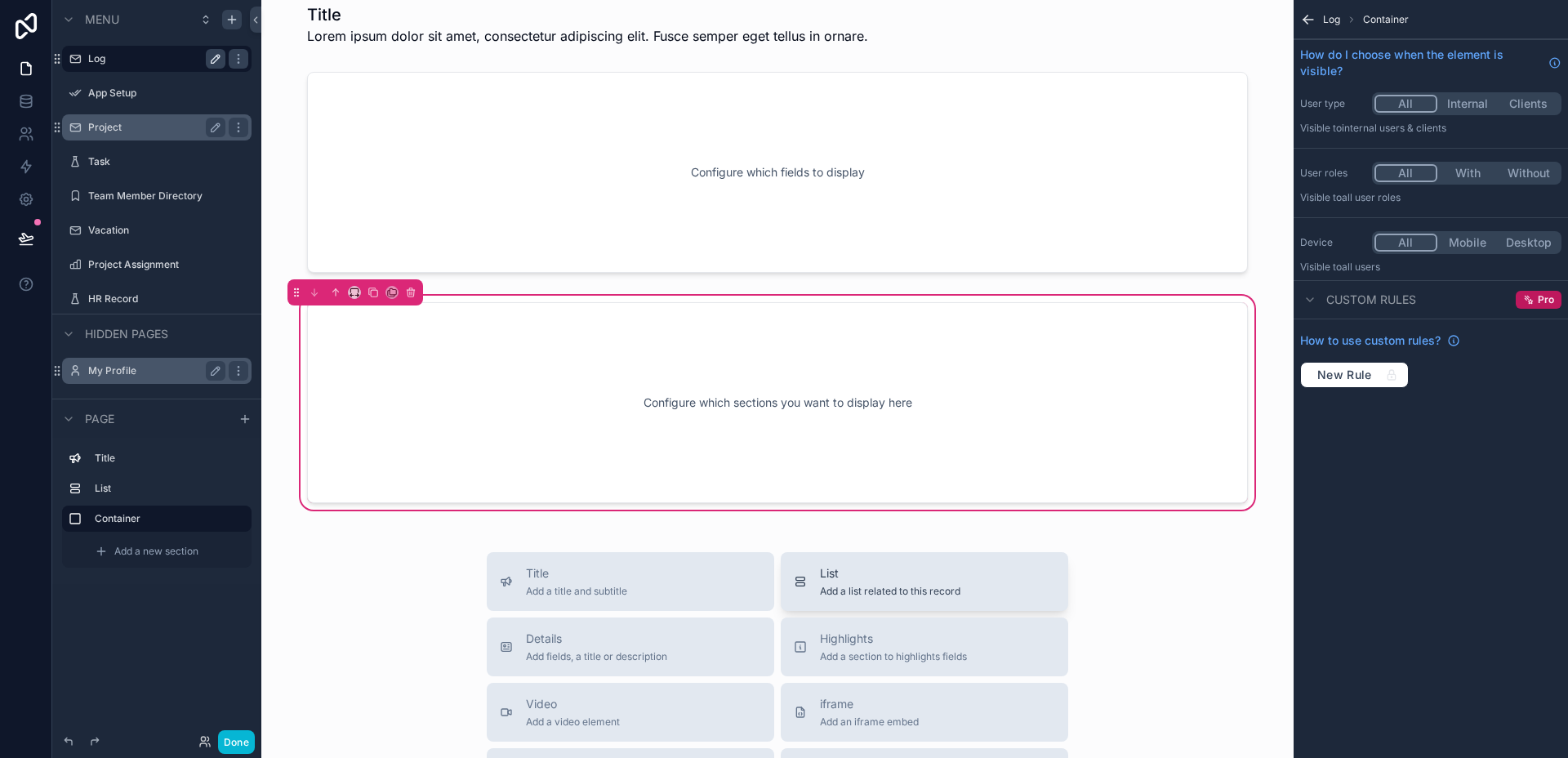
scroll to position [0, 0]
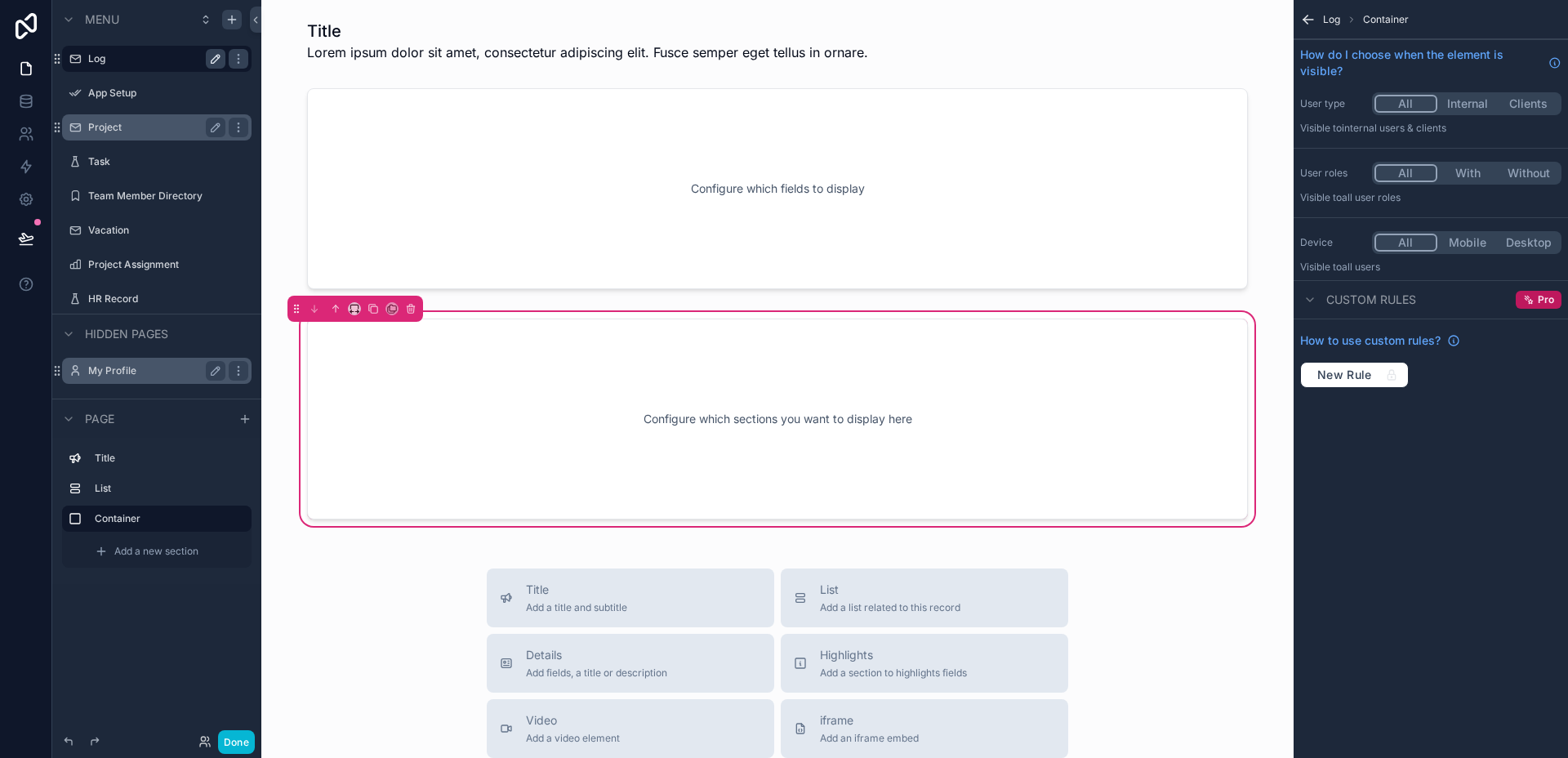
click at [1023, 416] on div "Configure which sections you want to display here" at bounding box center [777, 419] width 887 height 147
